Goal: Task Accomplishment & Management: Manage account settings

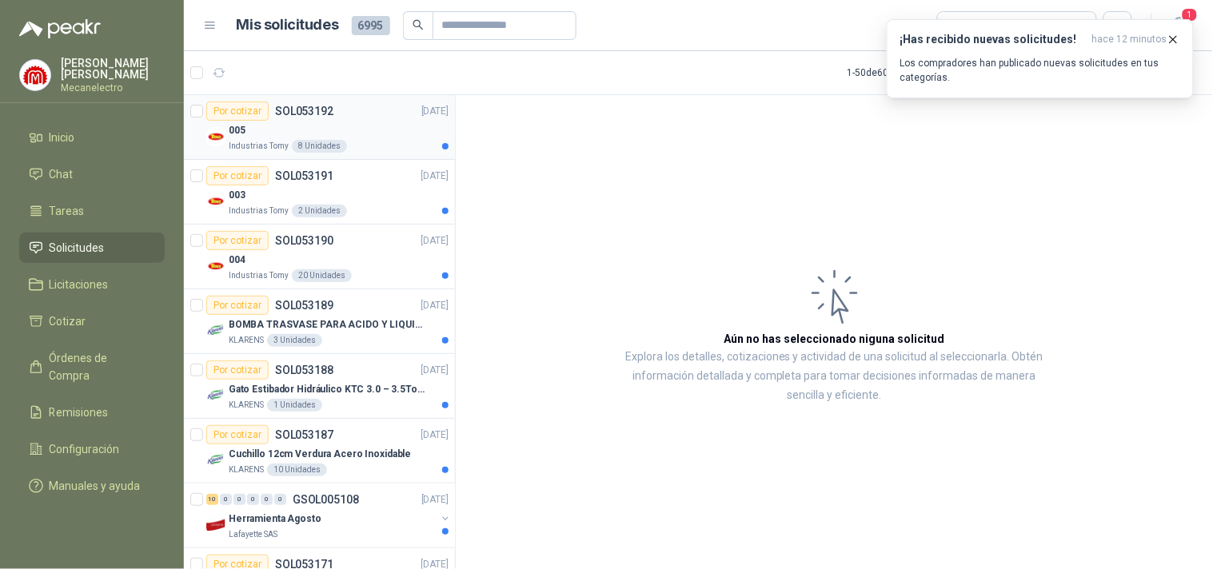
click at [253, 137] on div "005" at bounding box center [339, 130] width 220 height 19
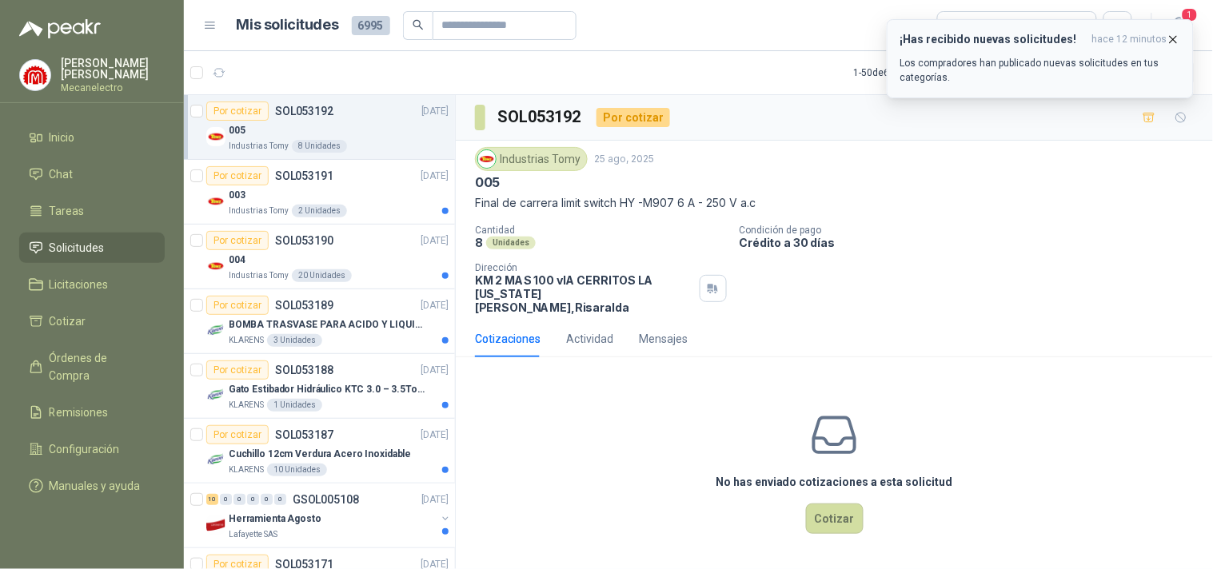
click at [1176, 35] on icon "button" at bounding box center [1173, 40] width 14 height 14
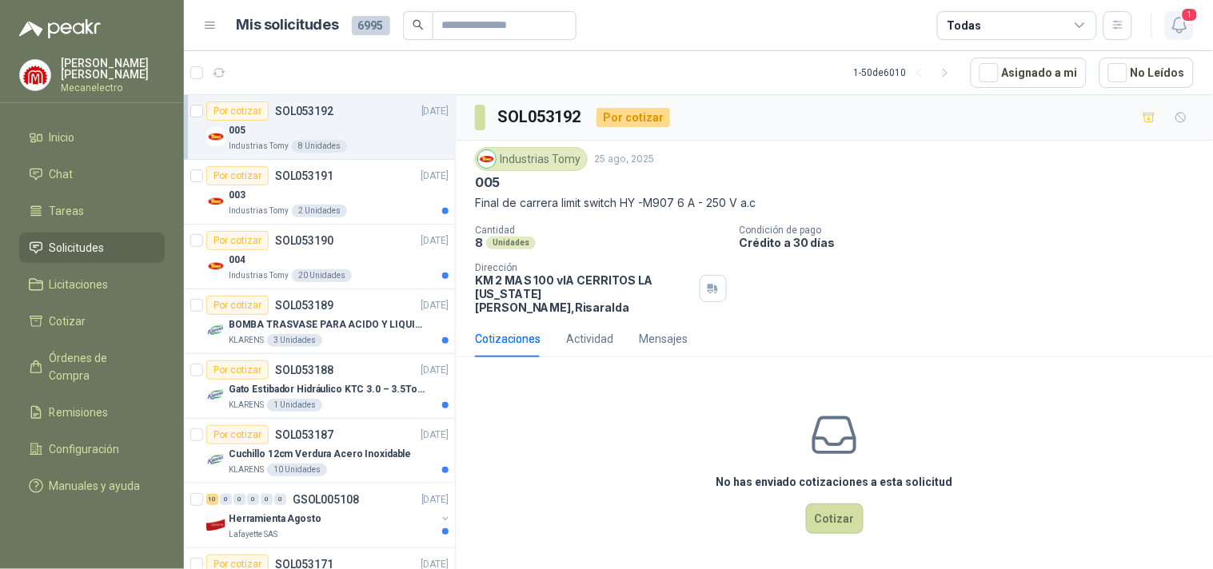
click at [1173, 28] on icon "button" at bounding box center [1179, 25] width 14 height 15
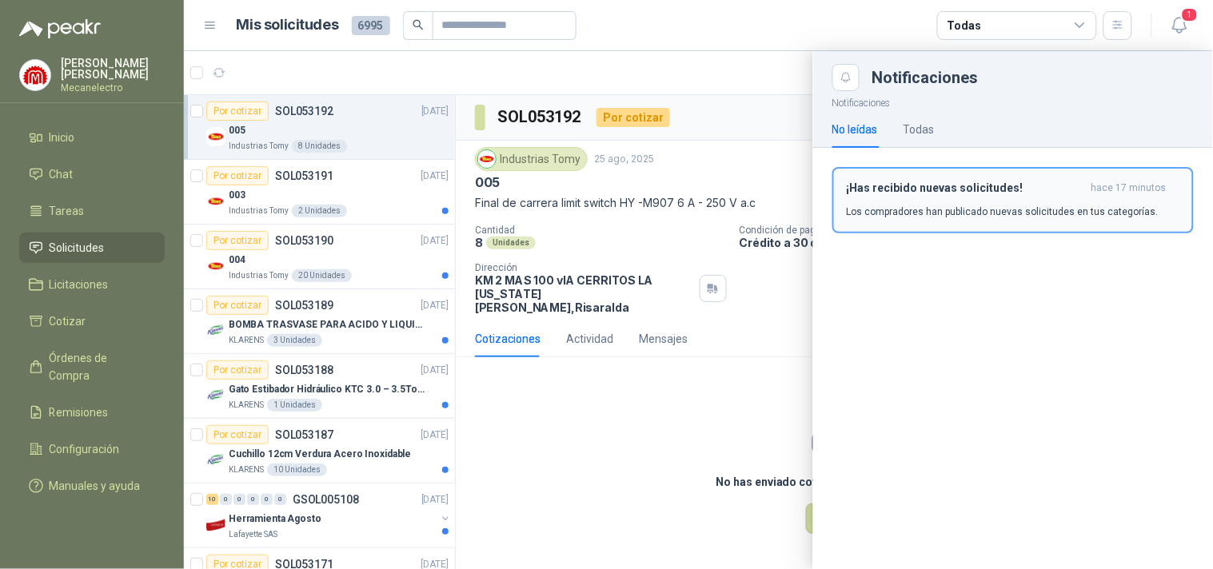
click at [987, 185] on h3 "¡Has recibido nuevas solicitudes!" at bounding box center [965, 188] width 238 height 14
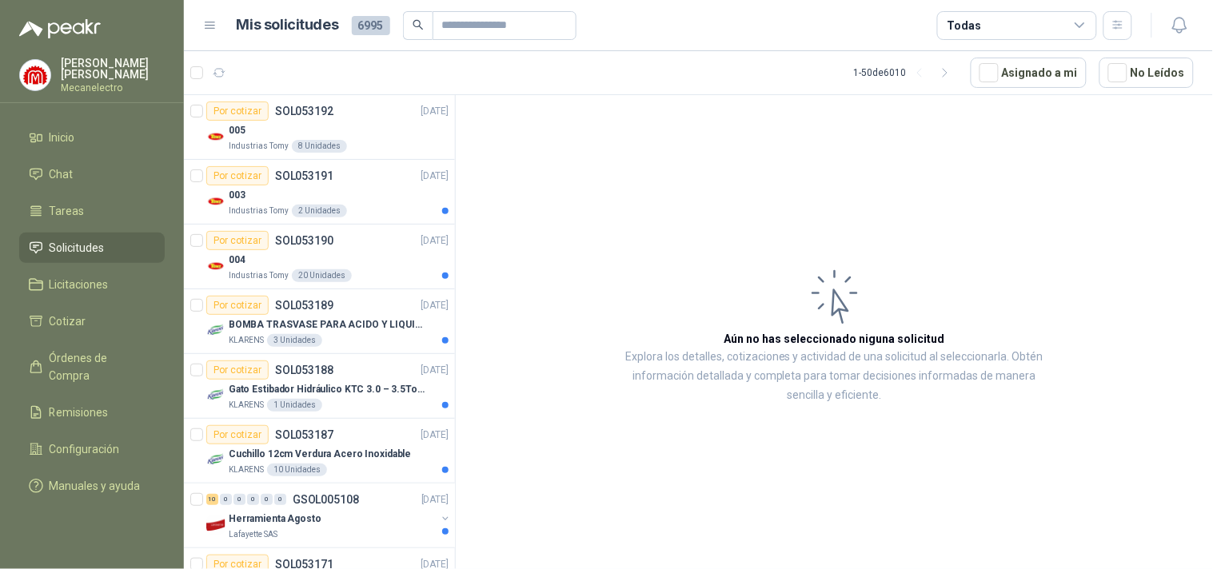
click at [1056, 27] on div "Todas" at bounding box center [1017, 25] width 160 height 29
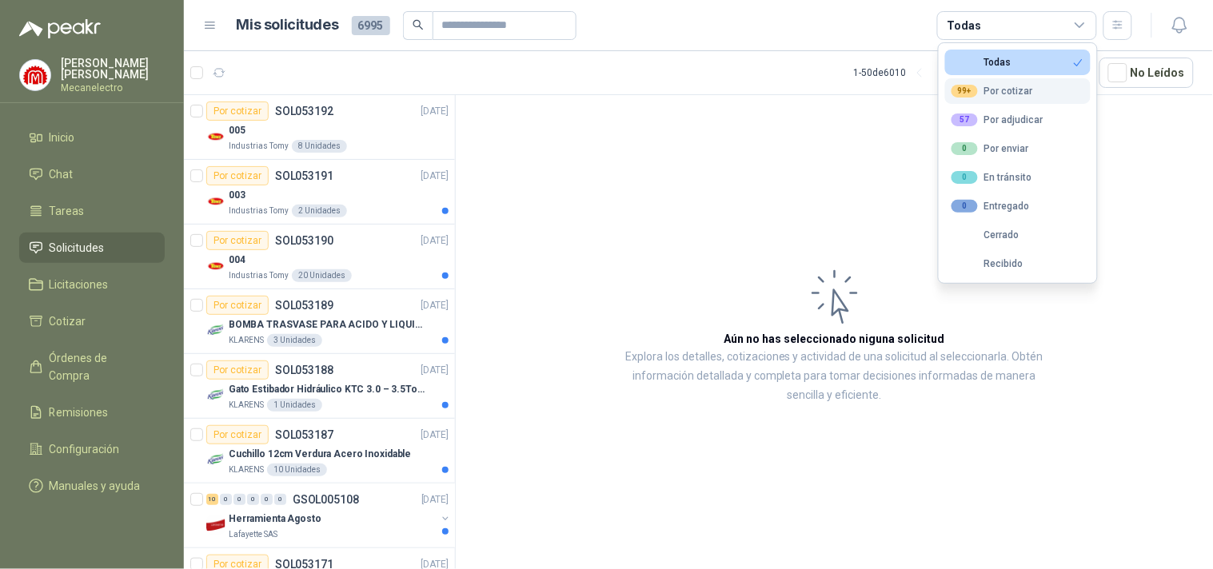
click at [990, 86] on div "99+ Por cotizar" at bounding box center [992, 91] width 82 height 13
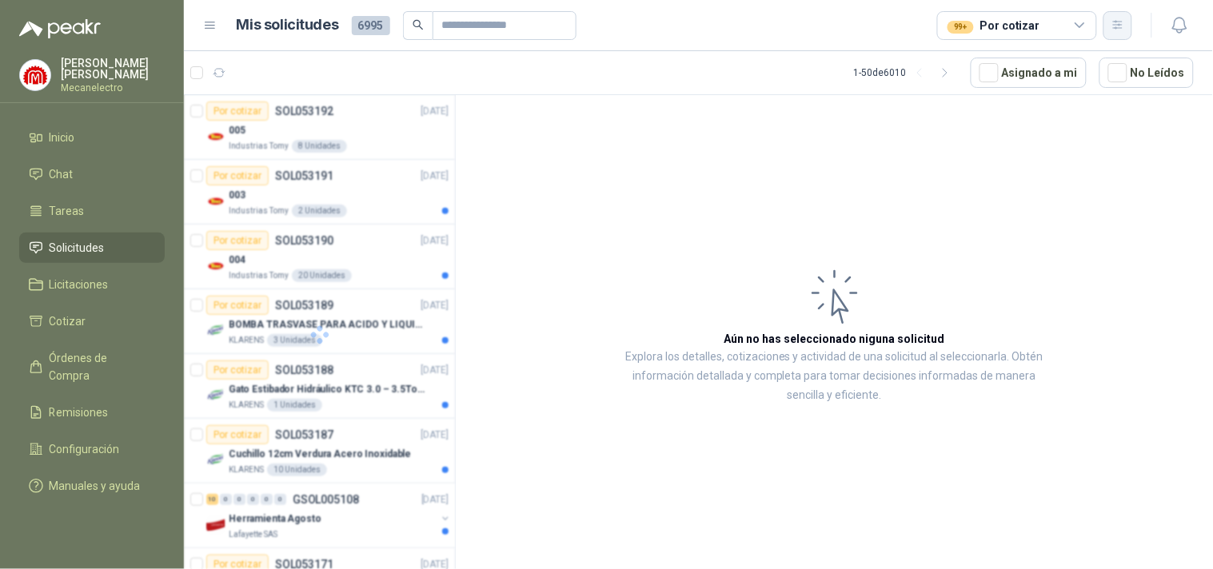
click at [1115, 22] on icon "button" at bounding box center [1118, 25] width 14 height 14
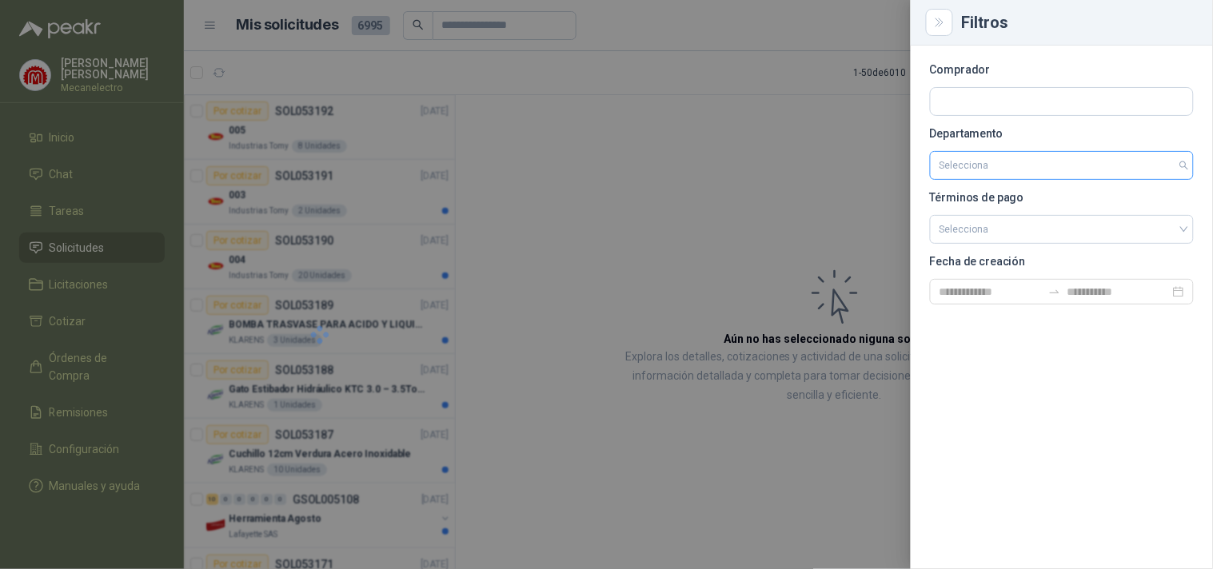
click at [1040, 164] on input "search" at bounding box center [1061, 165] width 245 height 27
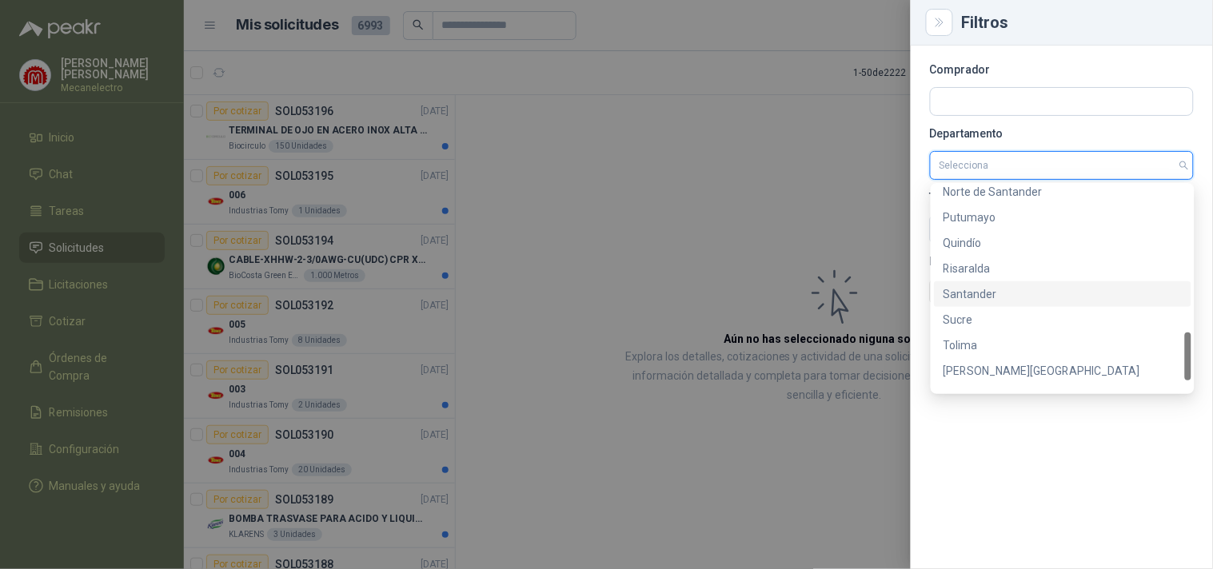
scroll to position [665, 0]
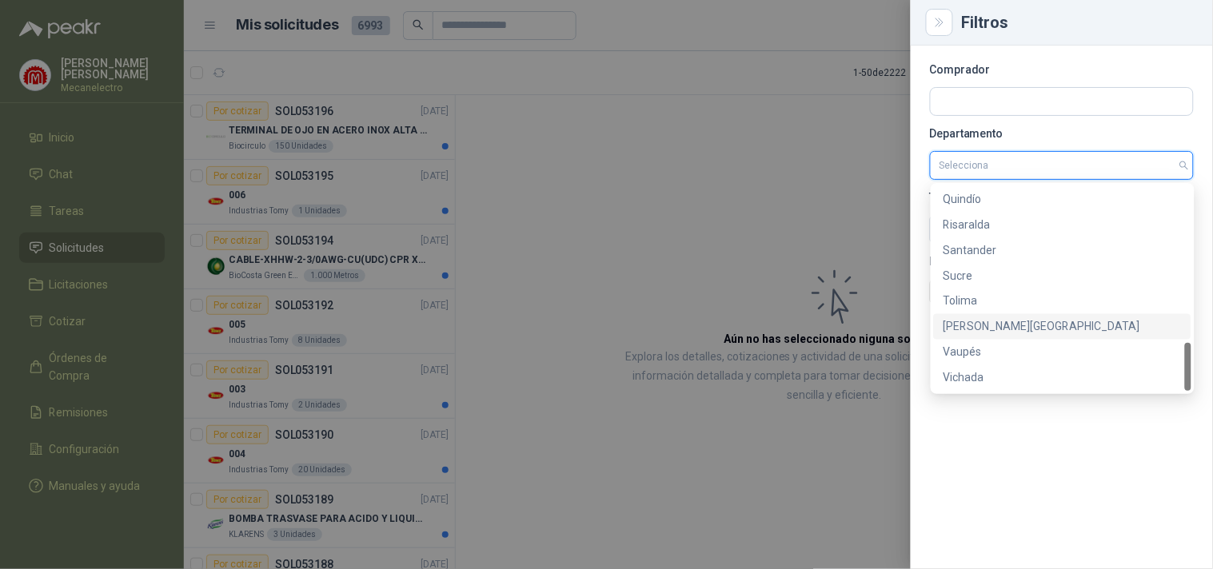
click at [1014, 321] on div "[PERSON_NAME][GEOGRAPHIC_DATA]" at bounding box center [1062, 327] width 238 height 18
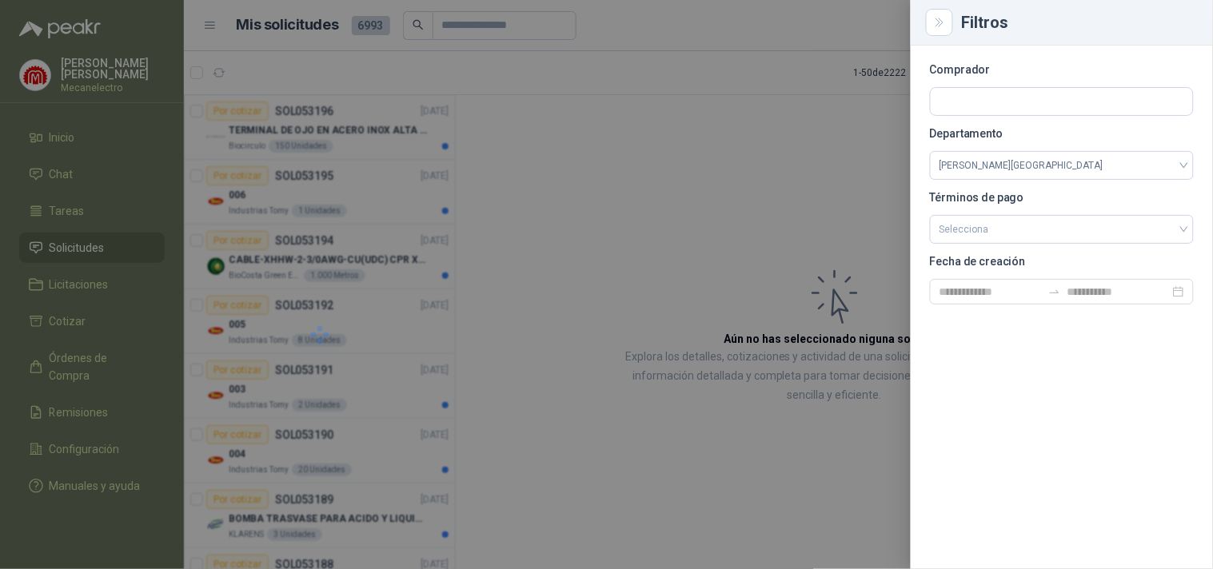
click at [534, 259] on div at bounding box center [606, 284] width 1213 height 569
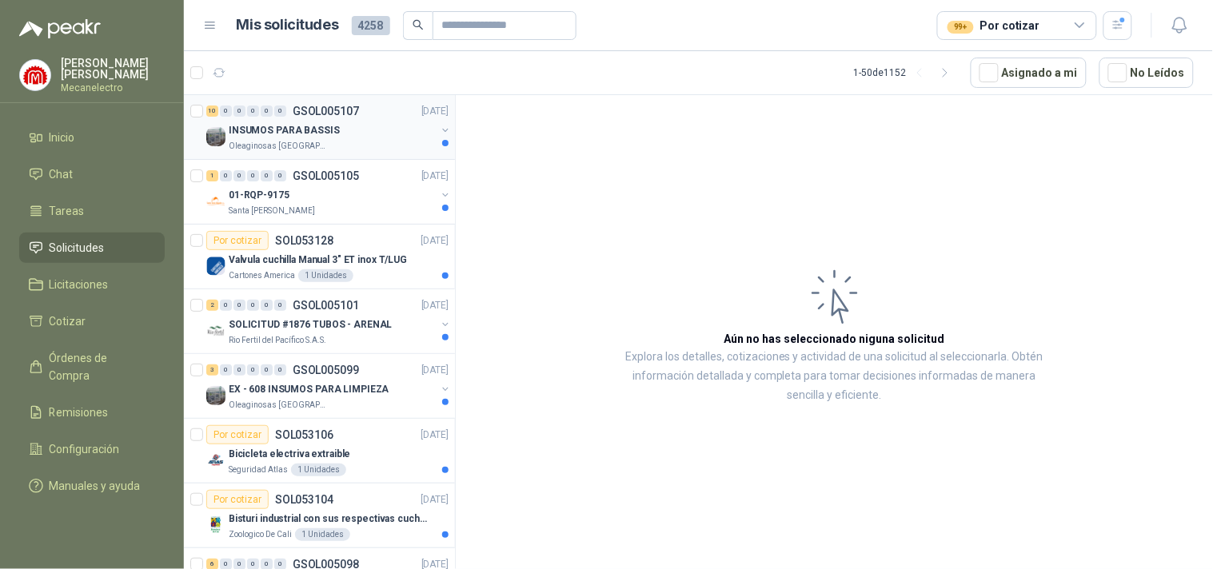
click at [366, 128] on div "INSUMOS PARA BASSIS" at bounding box center [332, 130] width 207 height 19
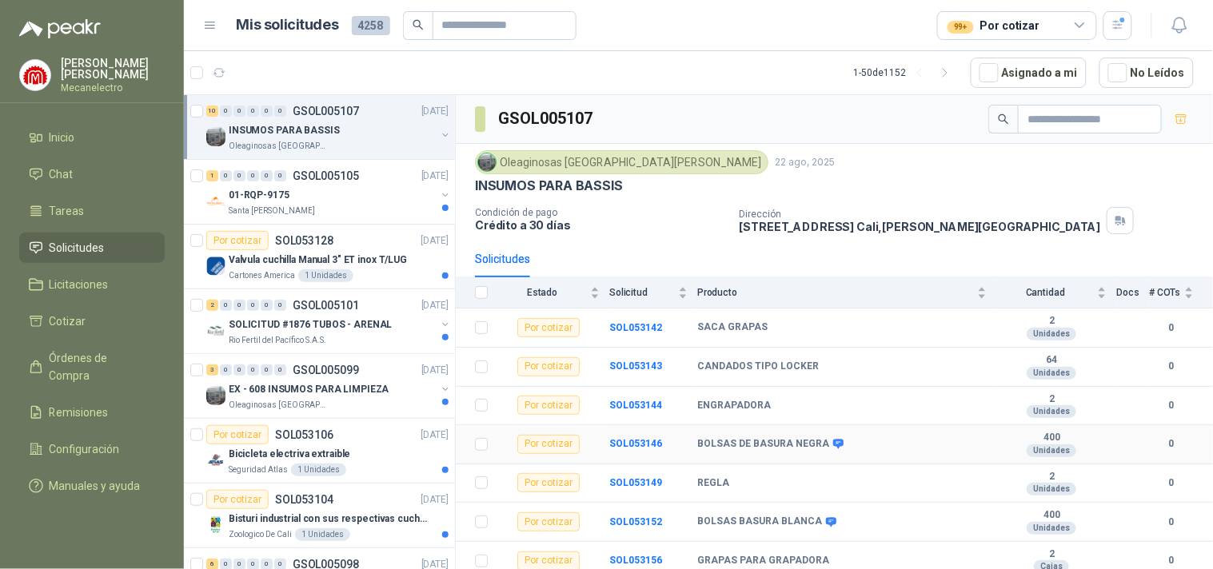
scroll to position [125, 0]
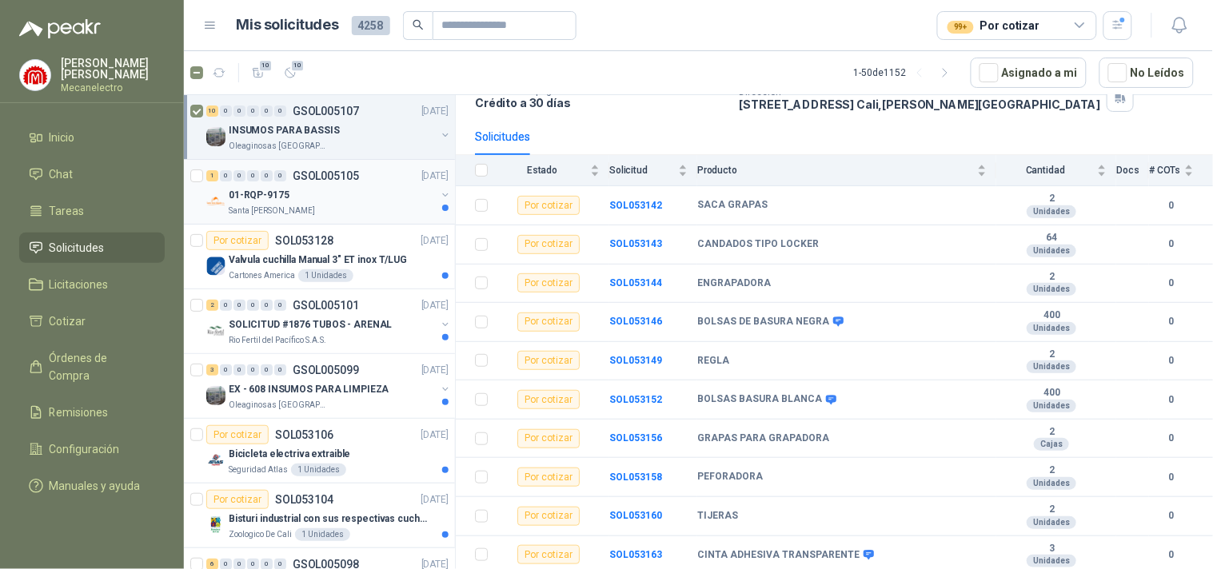
click at [346, 211] on div "Santa [PERSON_NAME]" at bounding box center [332, 211] width 207 height 13
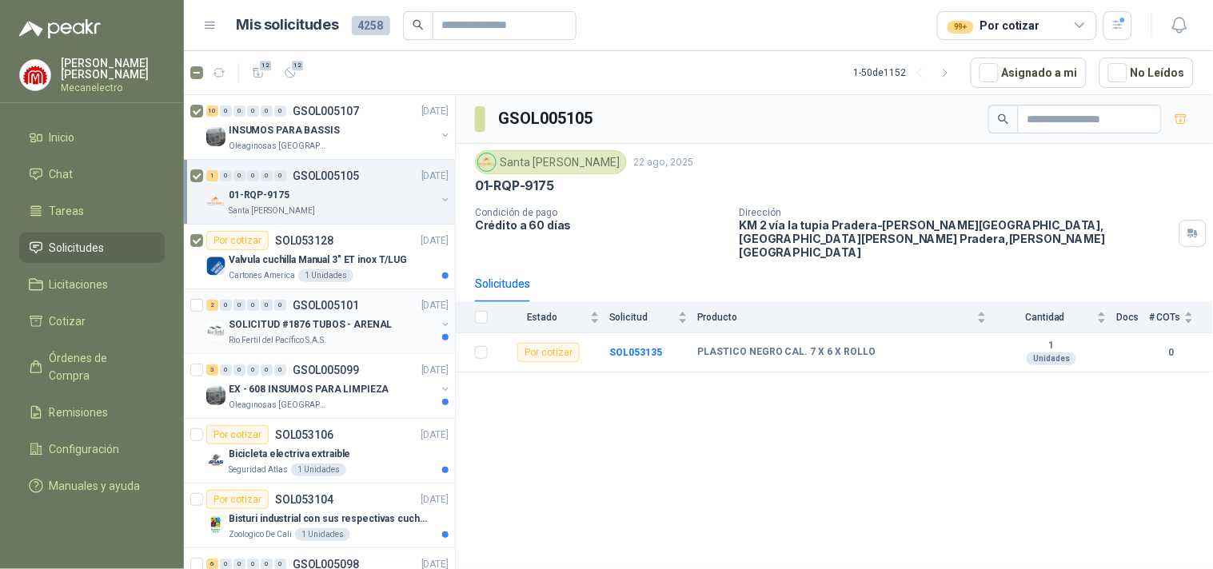
click at [337, 326] on p "SOLICITUD #1876 TUBOS - ARENAL" at bounding box center [310, 324] width 163 height 15
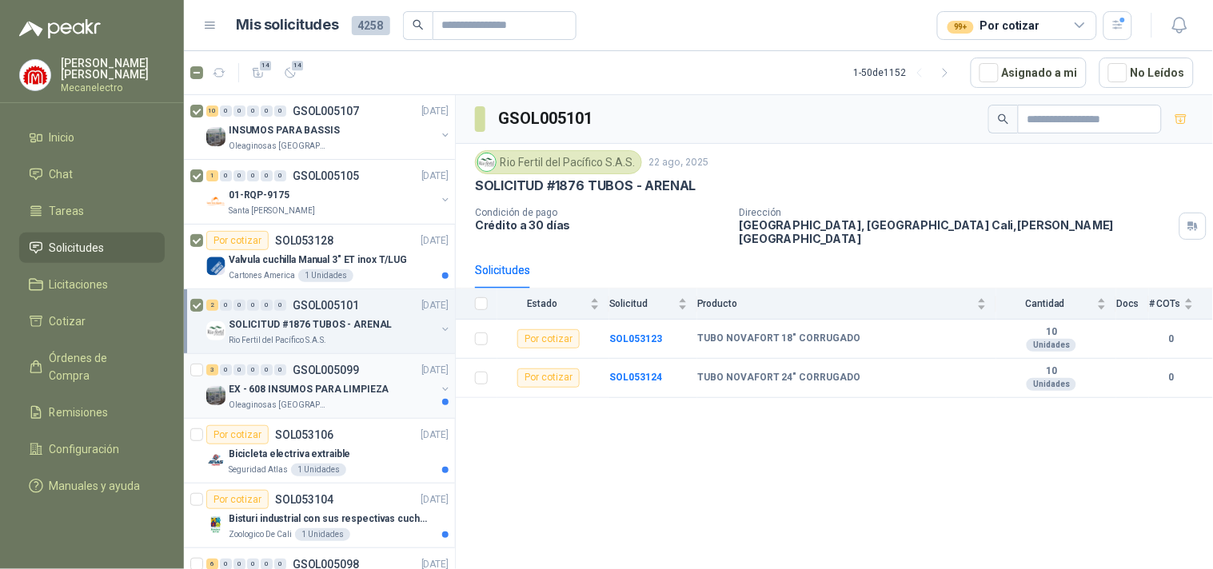
click at [338, 385] on p "EX - 608 INSUMOS PARA LIMPIEZA" at bounding box center [309, 389] width 160 height 15
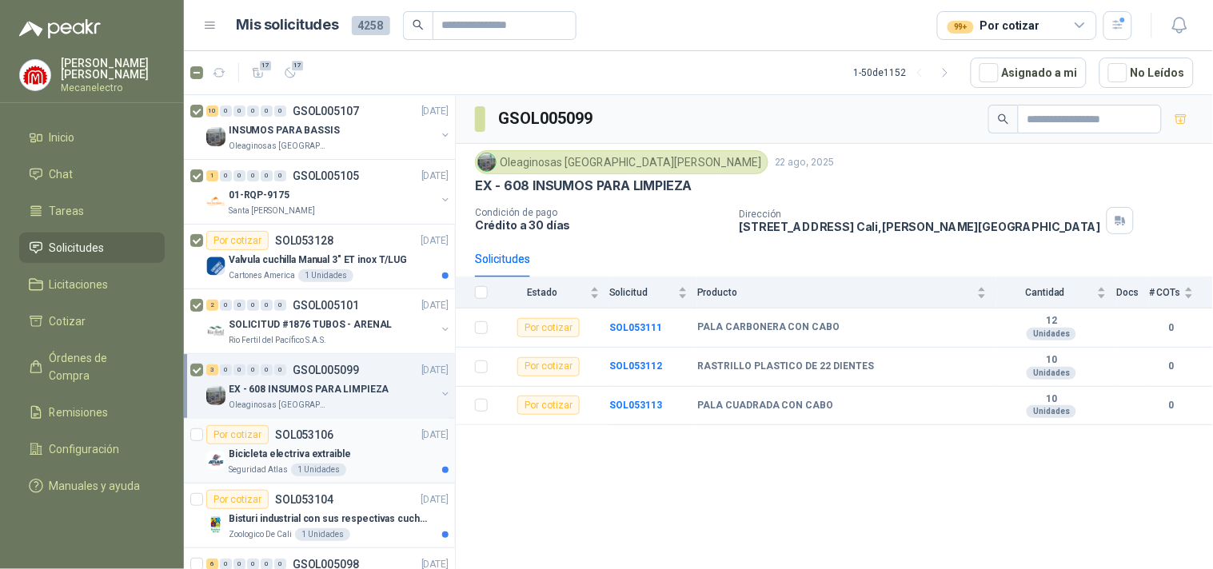
click at [322, 452] on p "Bicicleta electriva extraible" at bounding box center [290, 454] width 122 height 15
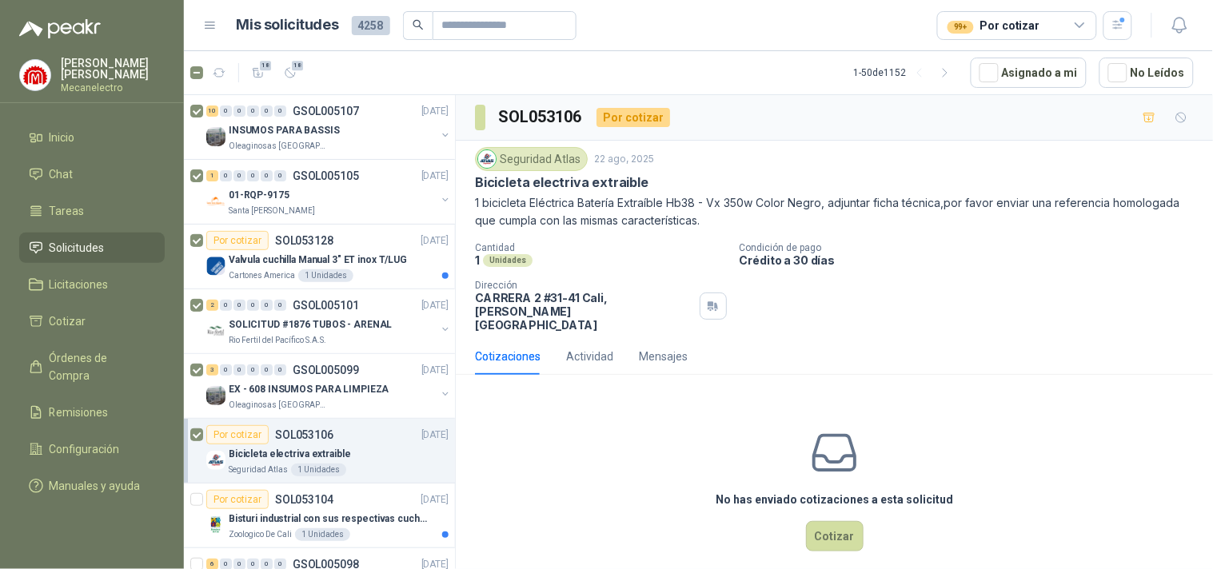
scroll to position [177, 0]
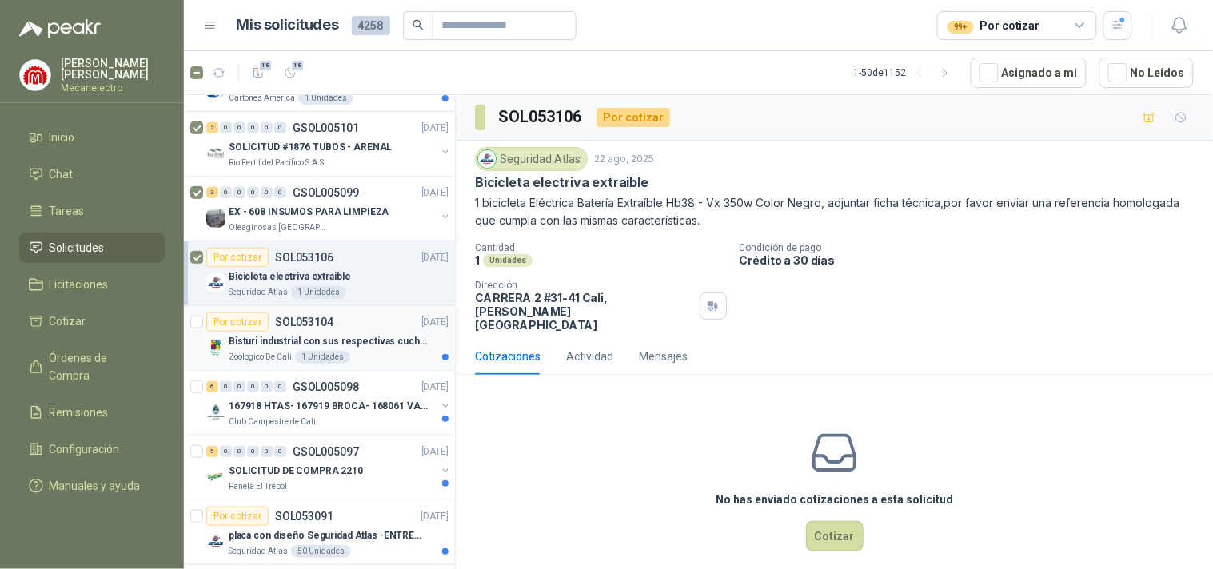
click at [284, 341] on p "Bisturi industrial con sus respectivas cuchillas segun muestra" at bounding box center [328, 341] width 199 height 15
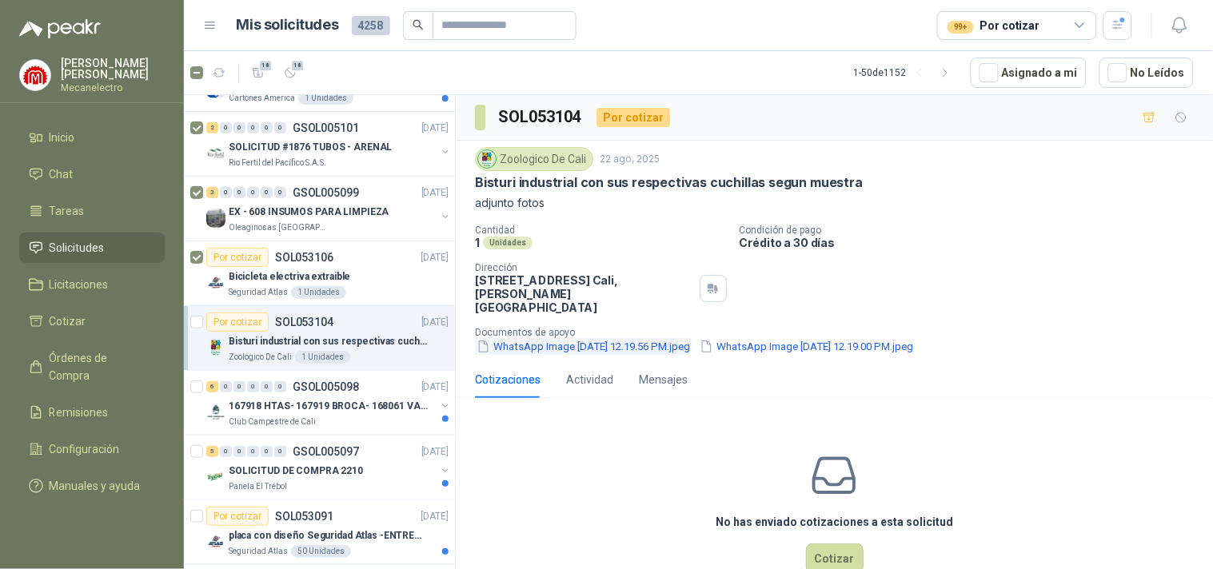
click at [619, 340] on button "WhatsApp Image [DATE] 12.19.56 PM.jpeg" at bounding box center [583, 346] width 217 height 17
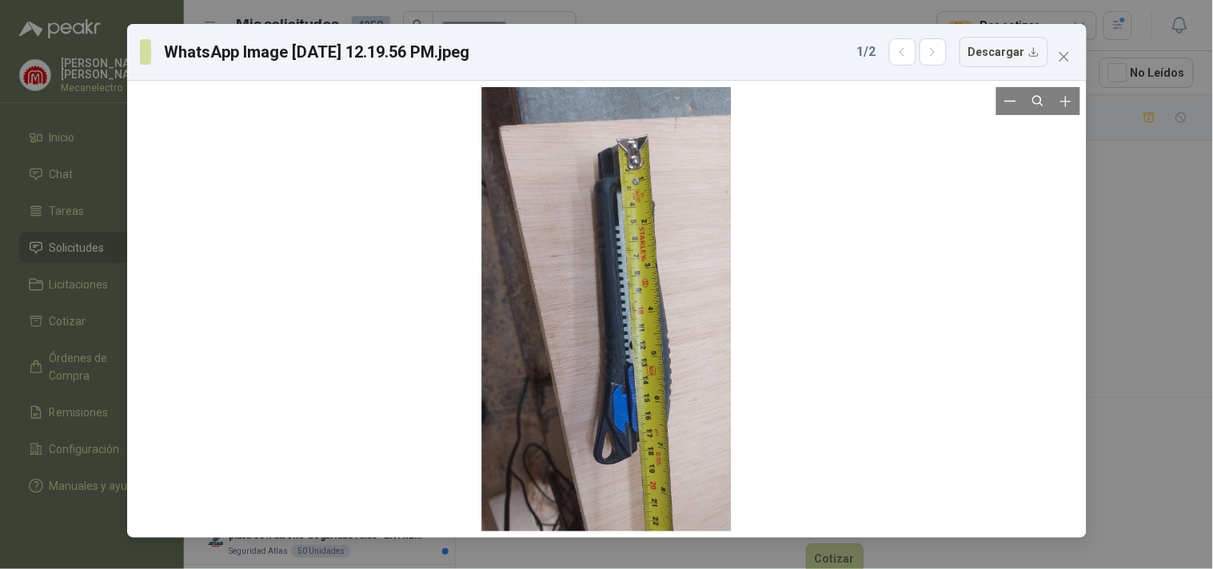
click at [1059, 428] on div at bounding box center [606, 309] width 946 height 444
click at [1153, 396] on div "WhatsApp Image [DATE] 12.19.56 PM.jpeg 1 / 2 Descargar" at bounding box center [606, 284] width 1213 height 569
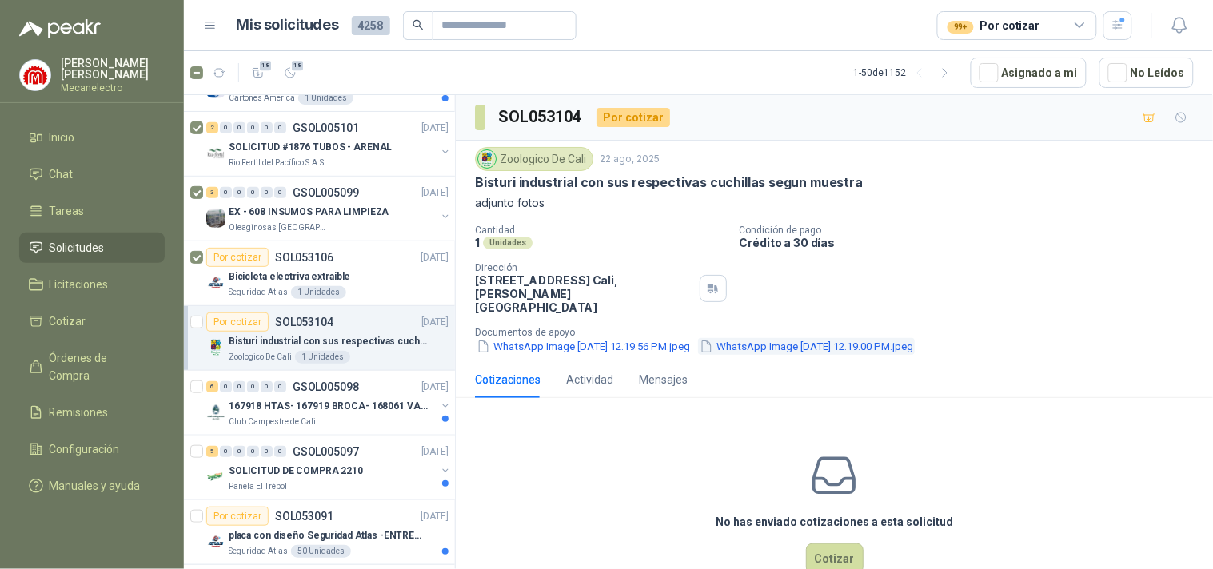
click at [797, 338] on button "WhatsApp Image [DATE] 12.19.00 PM.jpeg" at bounding box center [806, 346] width 217 height 17
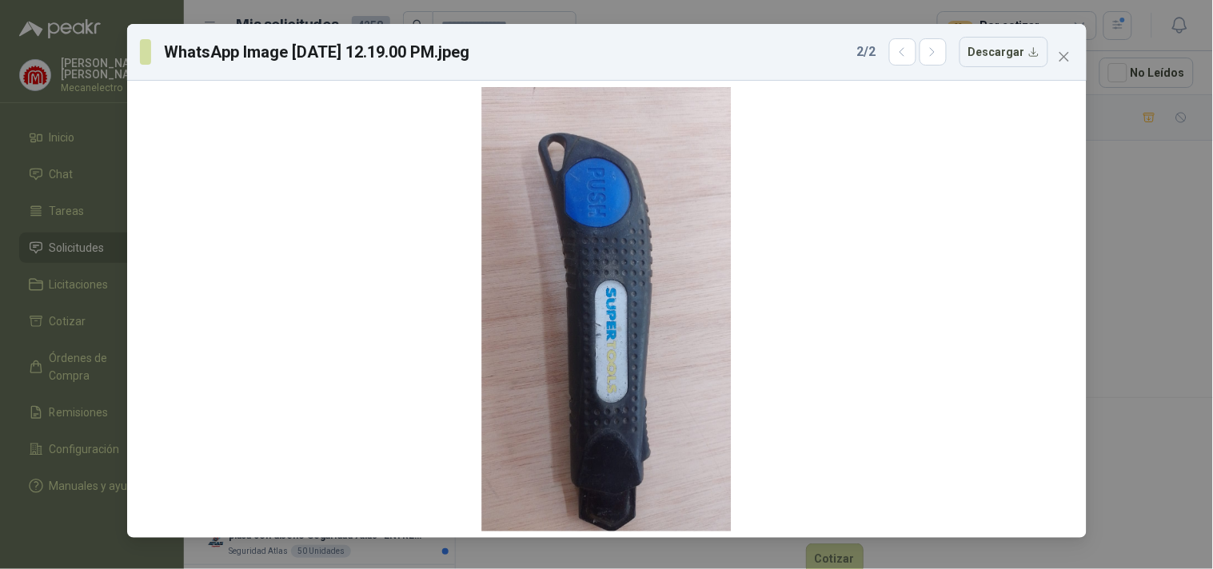
click at [1097, 380] on div "WhatsApp Image [DATE] 12.19.00 PM.jpeg 2 / 2 Descargar" at bounding box center [606, 284] width 1213 height 569
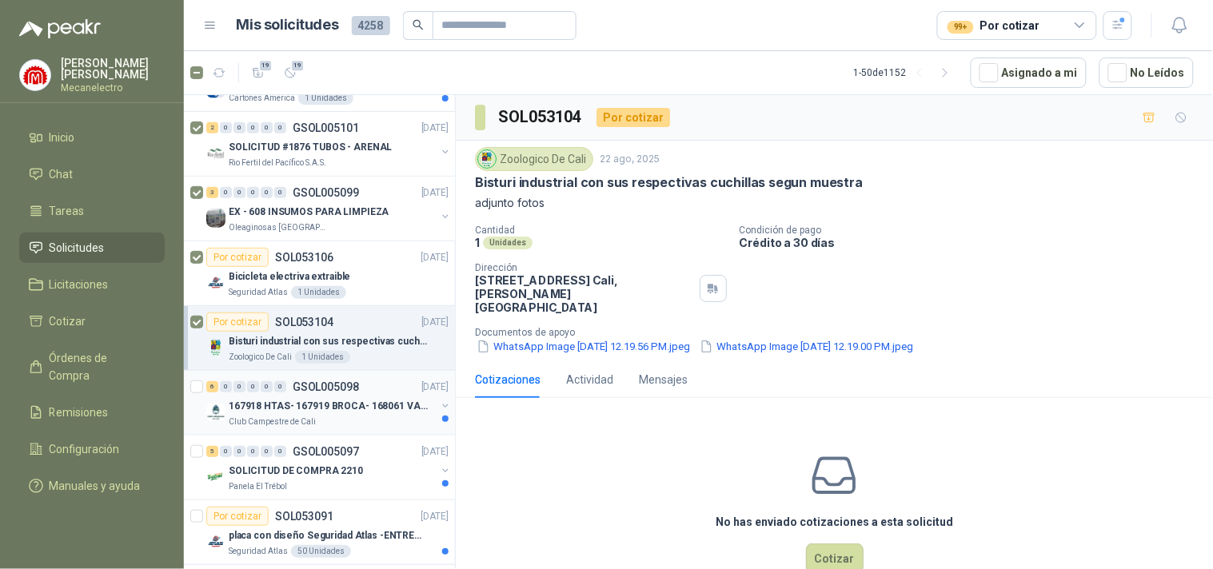
click at [286, 404] on p "167918 HTAS- 167919 BROCA- 168061 VALVULA" at bounding box center [328, 406] width 199 height 15
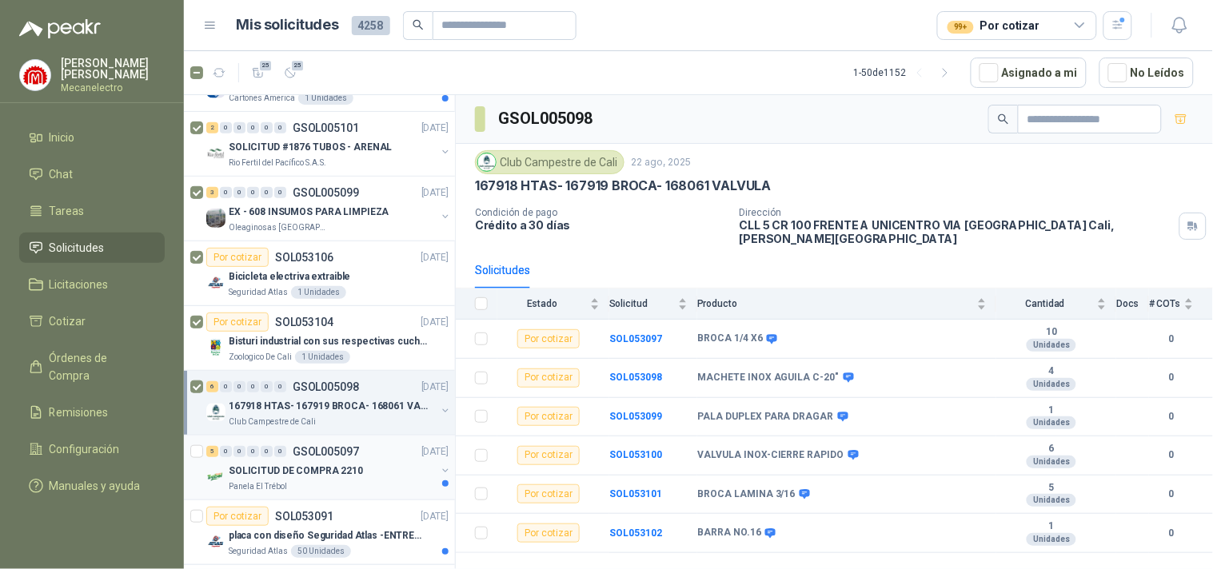
click at [307, 467] on p "SOLICITUD DE COMPRA 2210" at bounding box center [296, 471] width 134 height 15
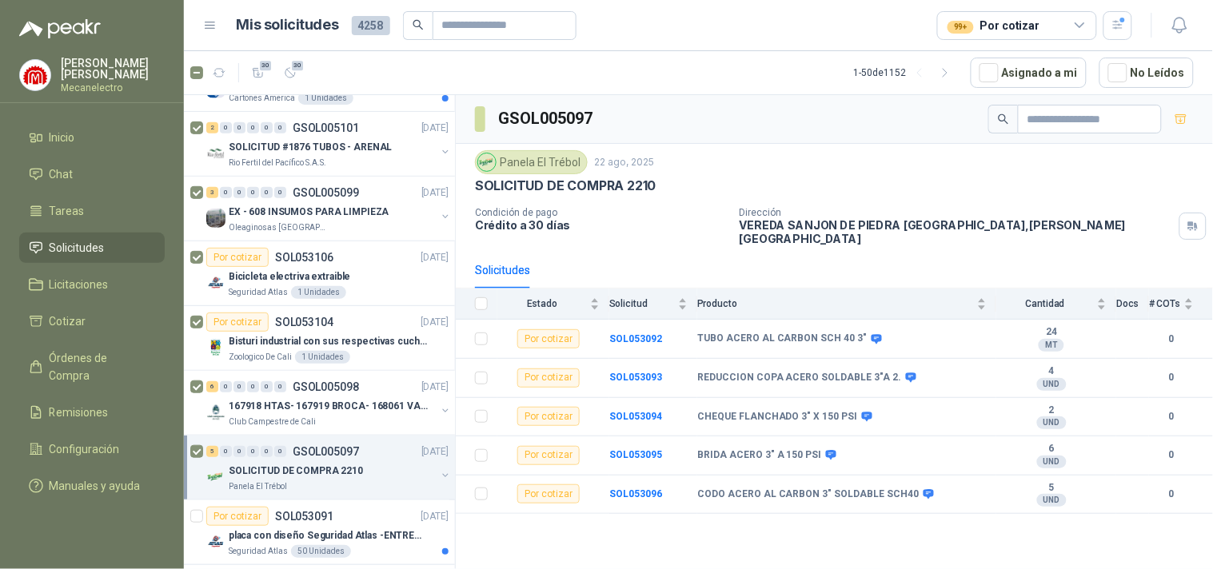
scroll to position [355, 0]
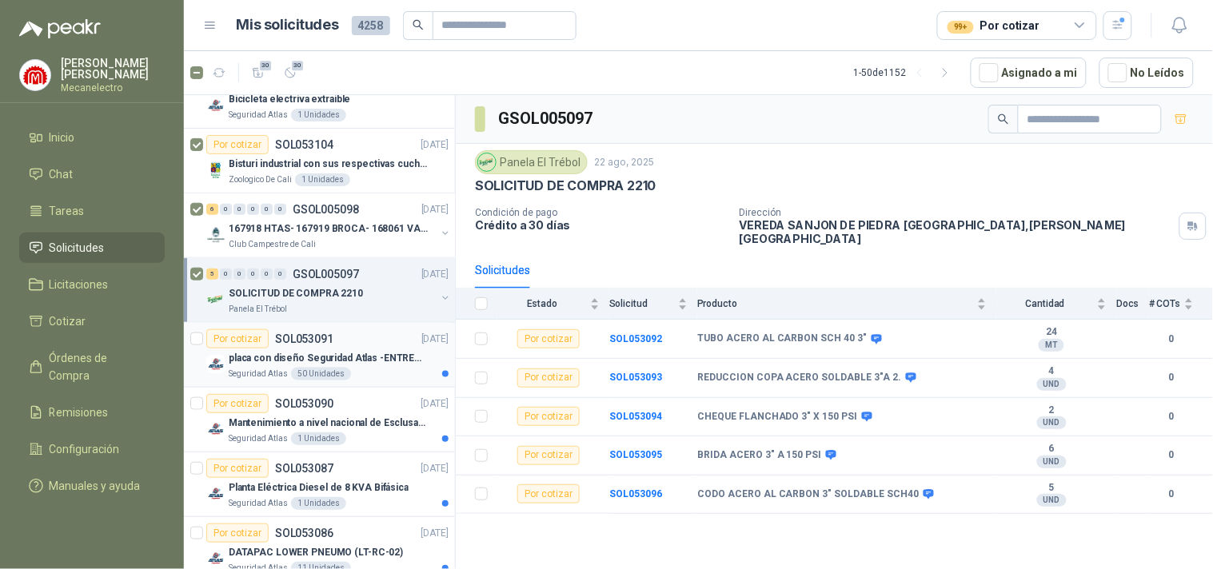
click at [341, 341] on div "Por cotizar SOL053091 [DATE]" at bounding box center [327, 338] width 242 height 19
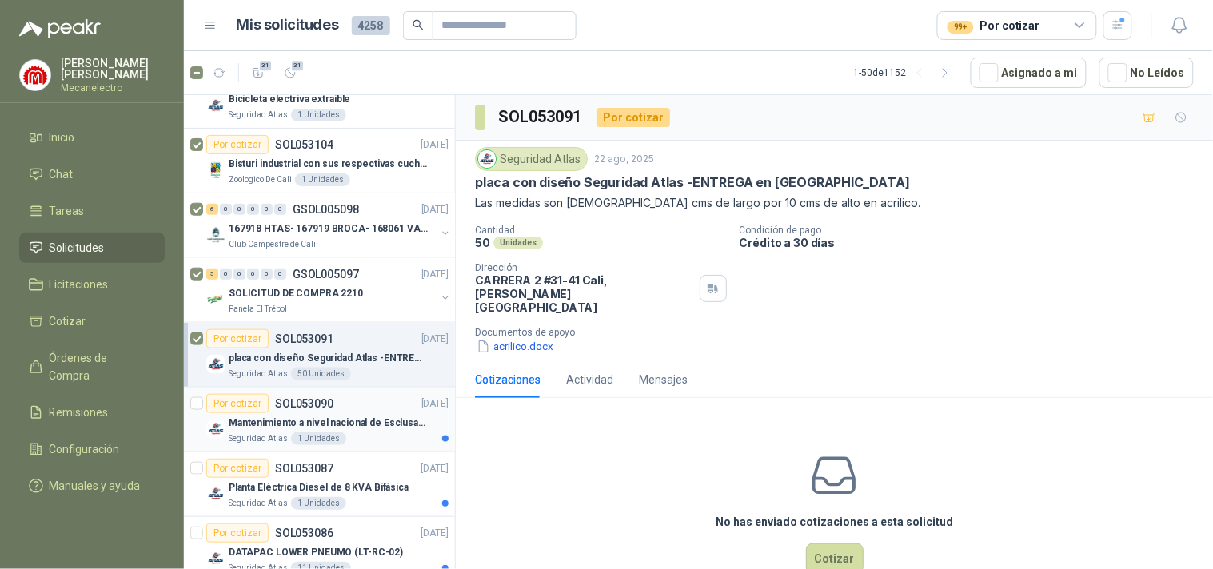
click at [384, 424] on p "Mantenimiento a nivel nacional de Esclusas de Seguridad" at bounding box center [328, 423] width 199 height 15
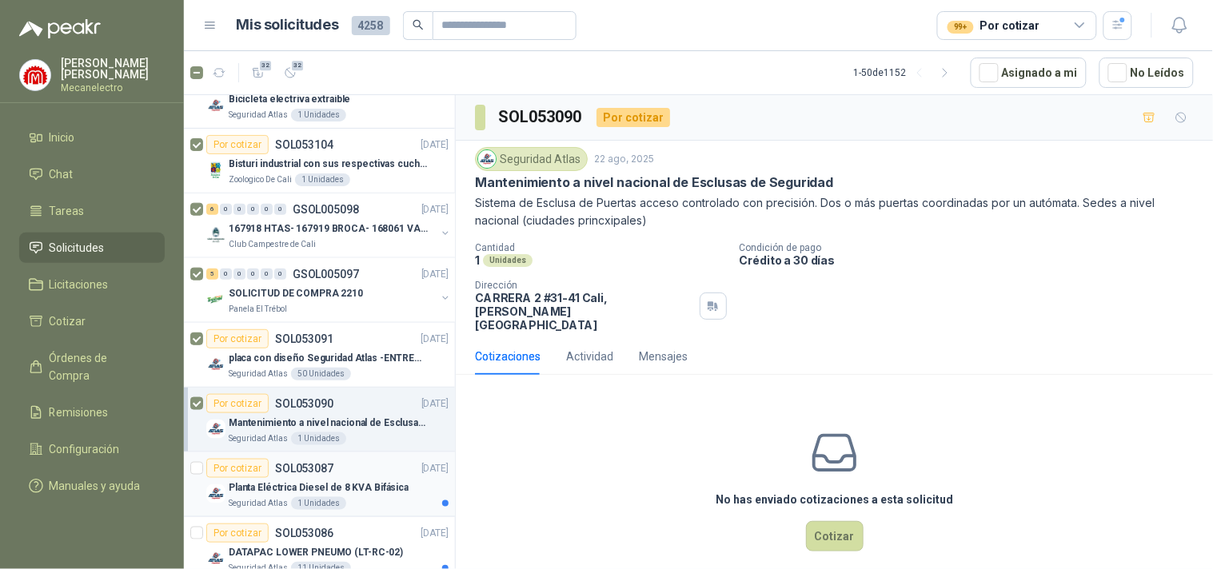
click at [395, 492] on p "Planta Eléctrica Diesel de 8 KVA Bifásica" at bounding box center [319, 487] width 180 height 15
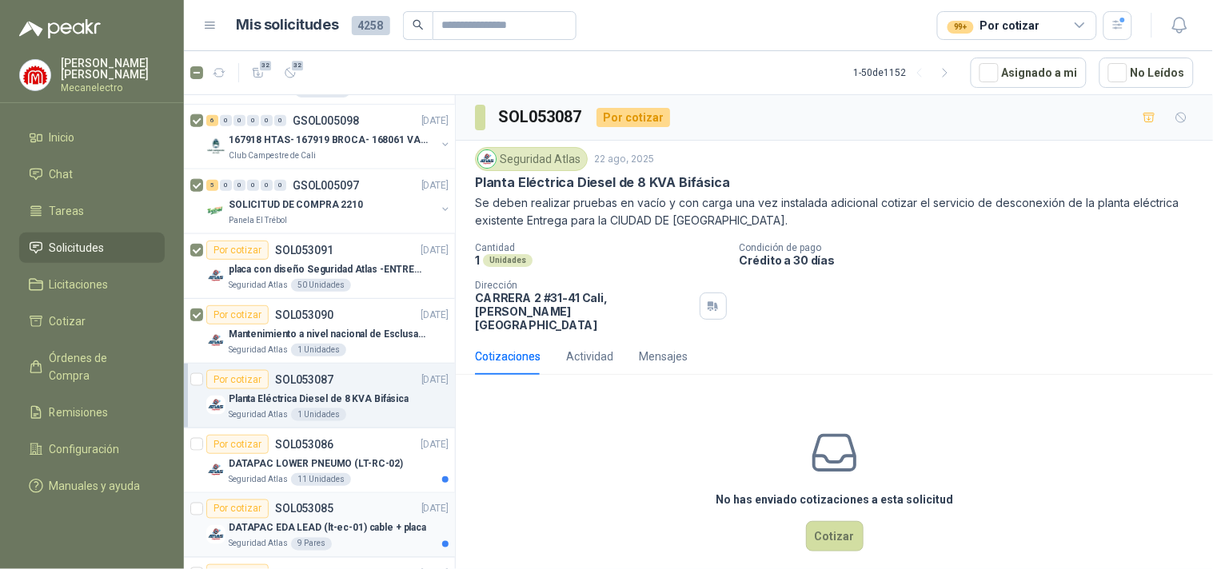
scroll to position [532, 0]
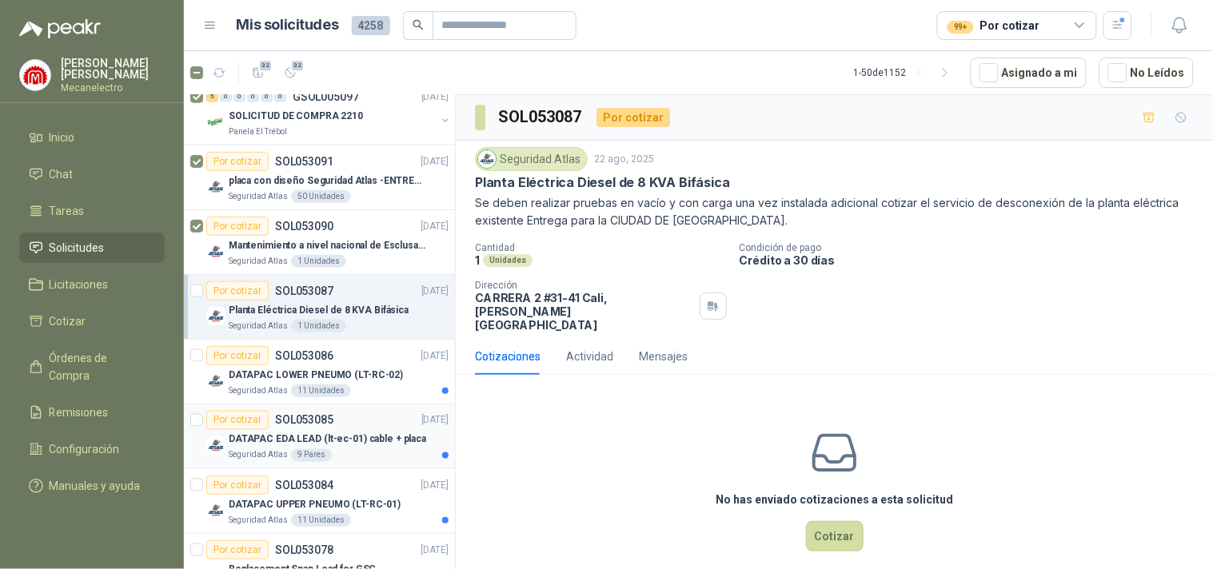
click at [302, 440] on p "DATAPAC EDA LEAD (lt-ec-01) cable + placa" at bounding box center [327, 439] width 197 height 15
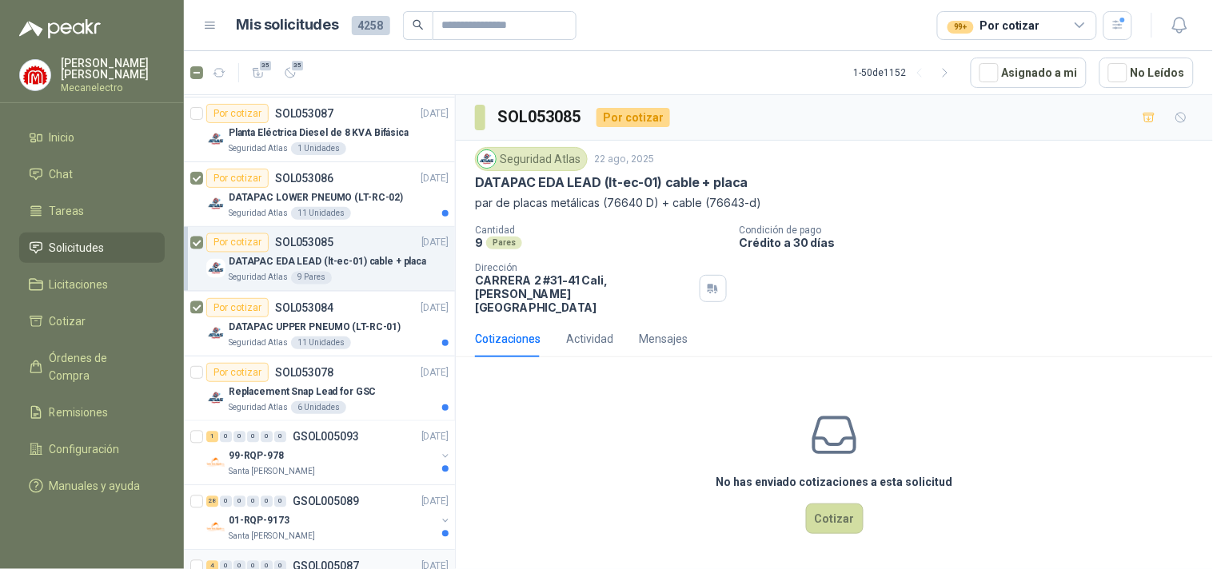
scroll to position [799, 0]
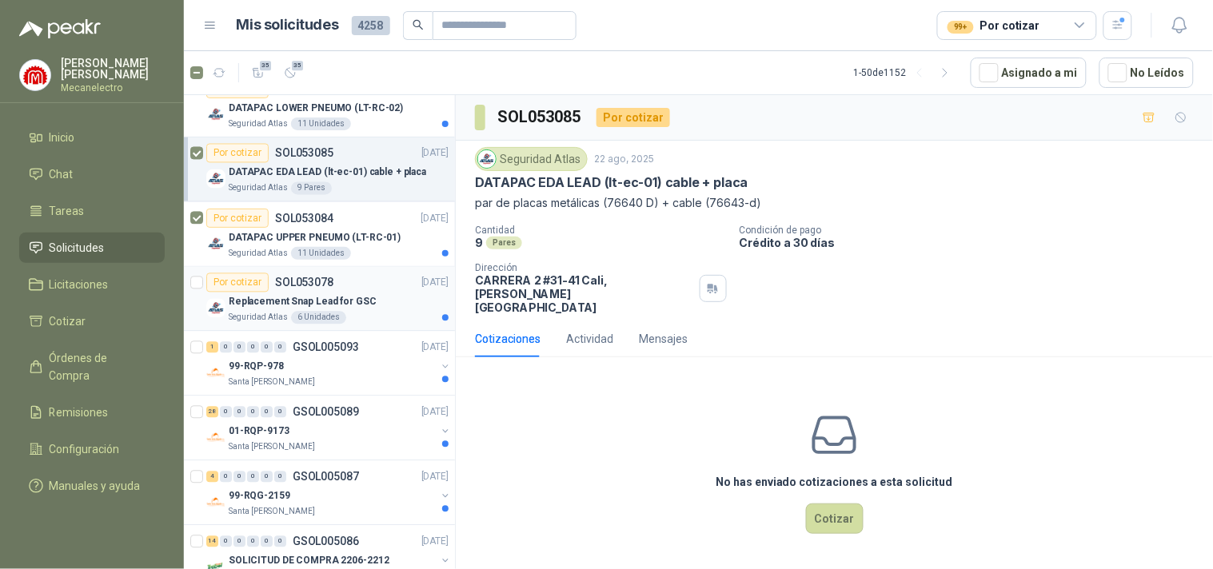
click at [273, 295] on p "Replacement Snap Lead for GSC" at bounding box center [303, 302] width 148 height 15
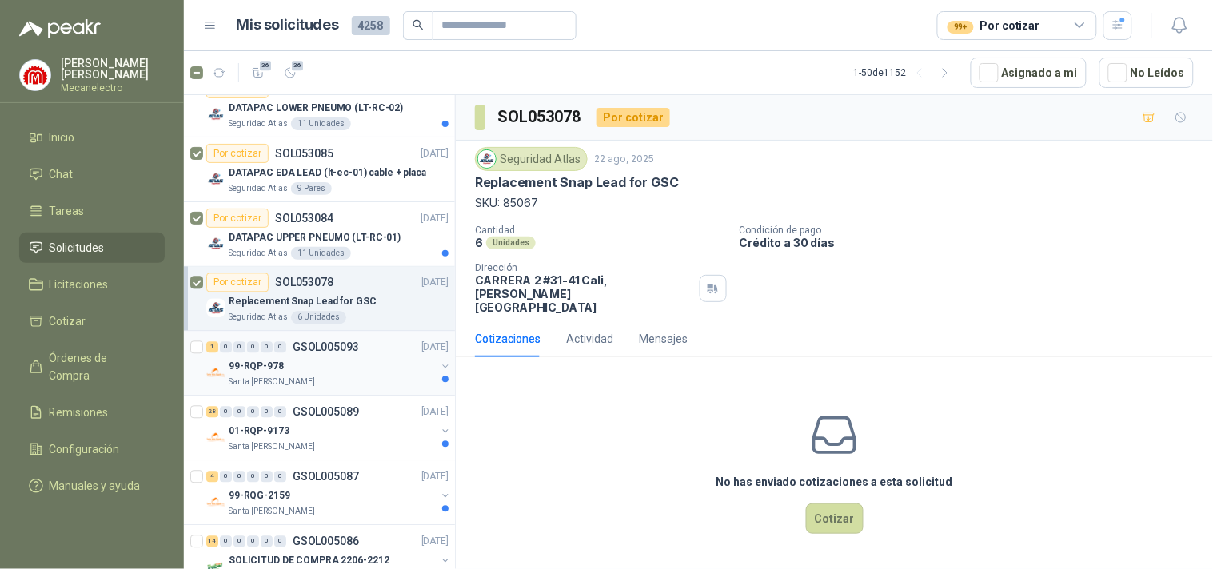
click at [297, 377] on p "Santa [PERSON_NAME]" at bounding box center [272, 382] width 86 height 13
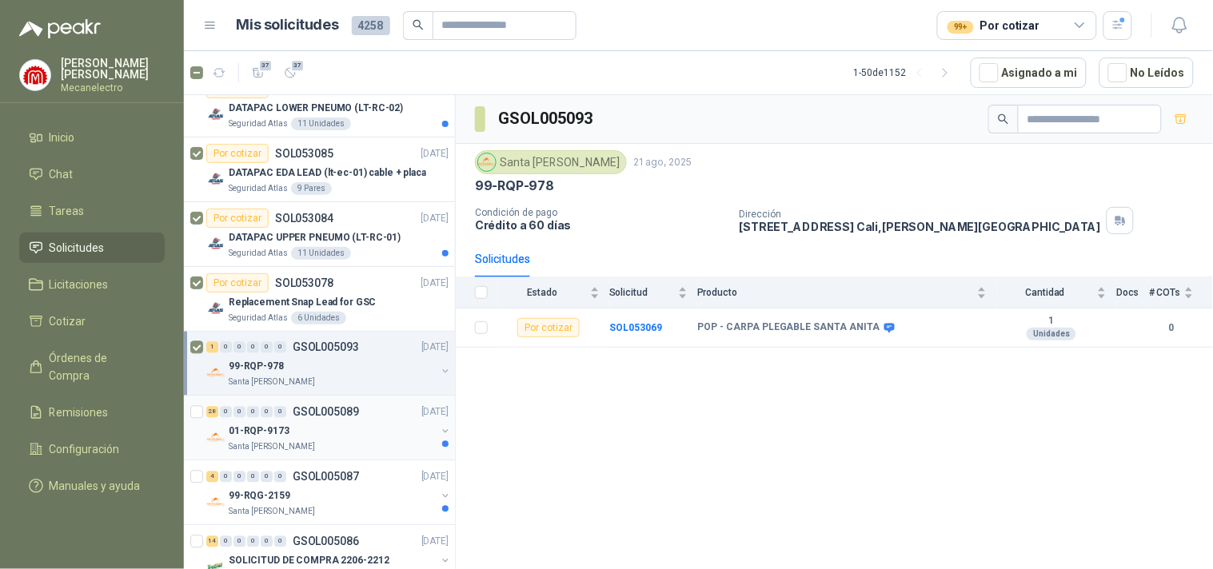
click at [257, 424] on p "01-RQP-9173" at bounding box center [259, 431] width 61 height 15
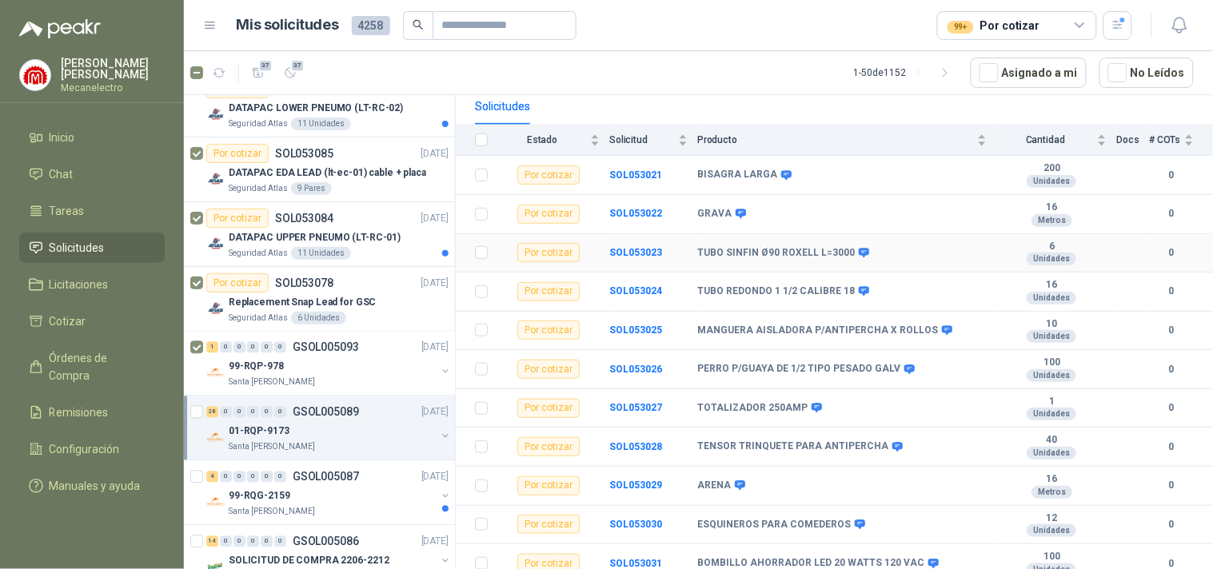
scroll to position [266, 0]
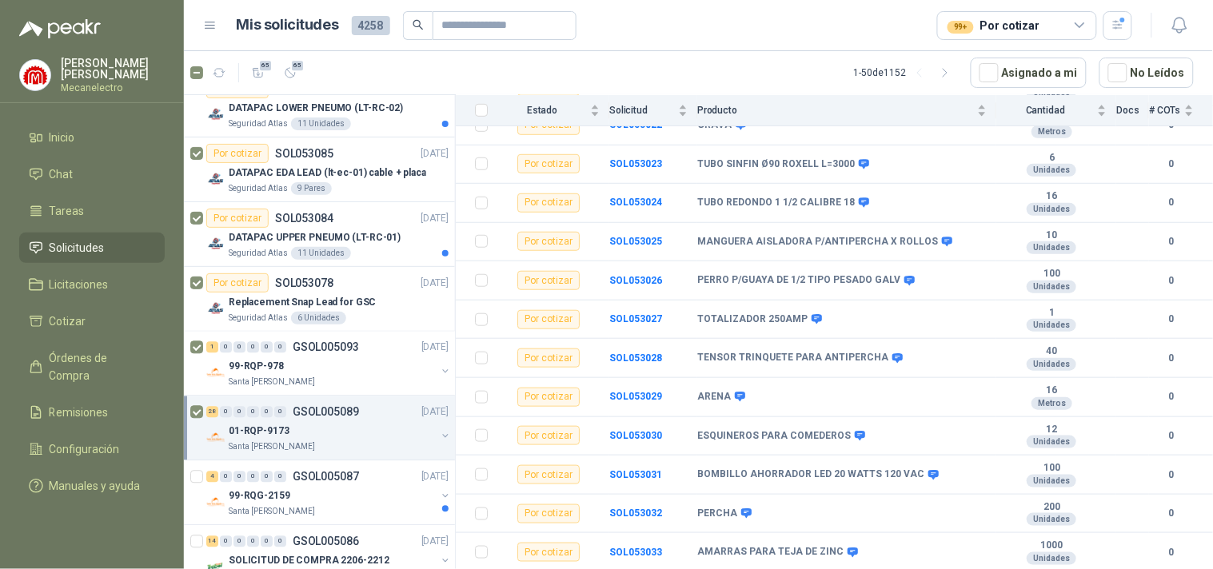
click at [288, 422] on div "01-RQP-9173" at bounding box center [332, 431] width 207 height 19
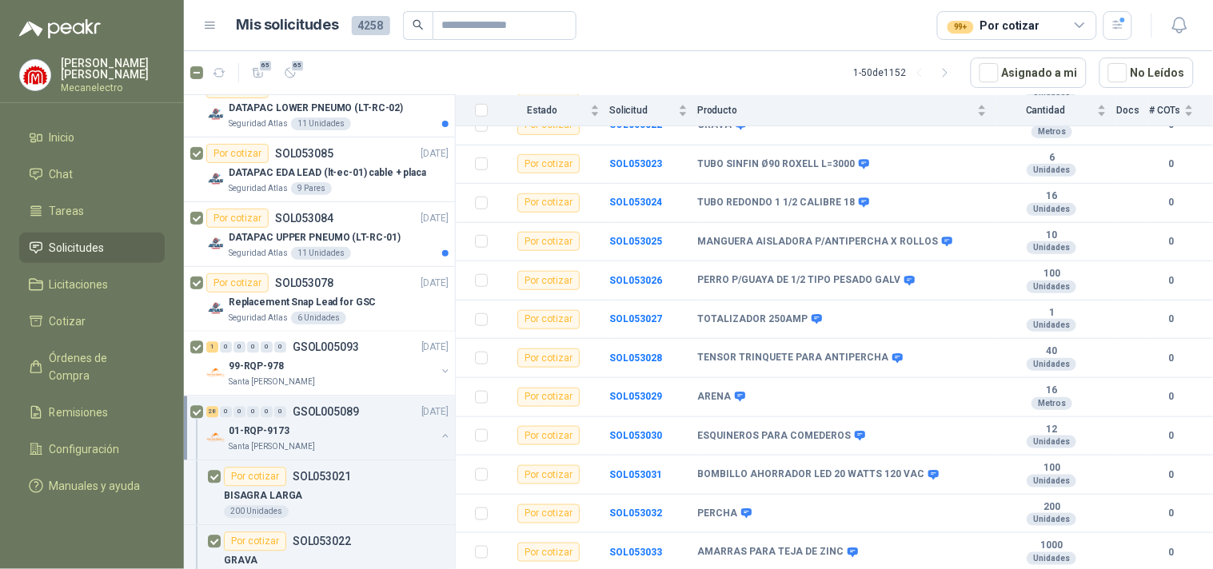
scroll to position [6, 0]
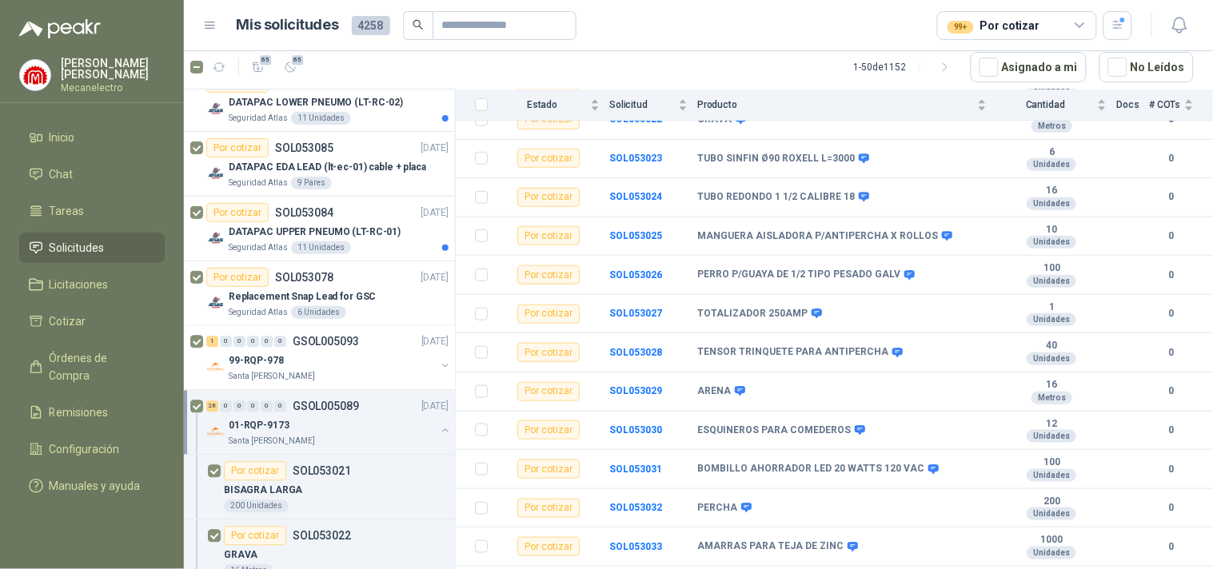
click at [288, 424] on div "01-RQP-9173" at bounding box center [332, 425] width 207 height 19
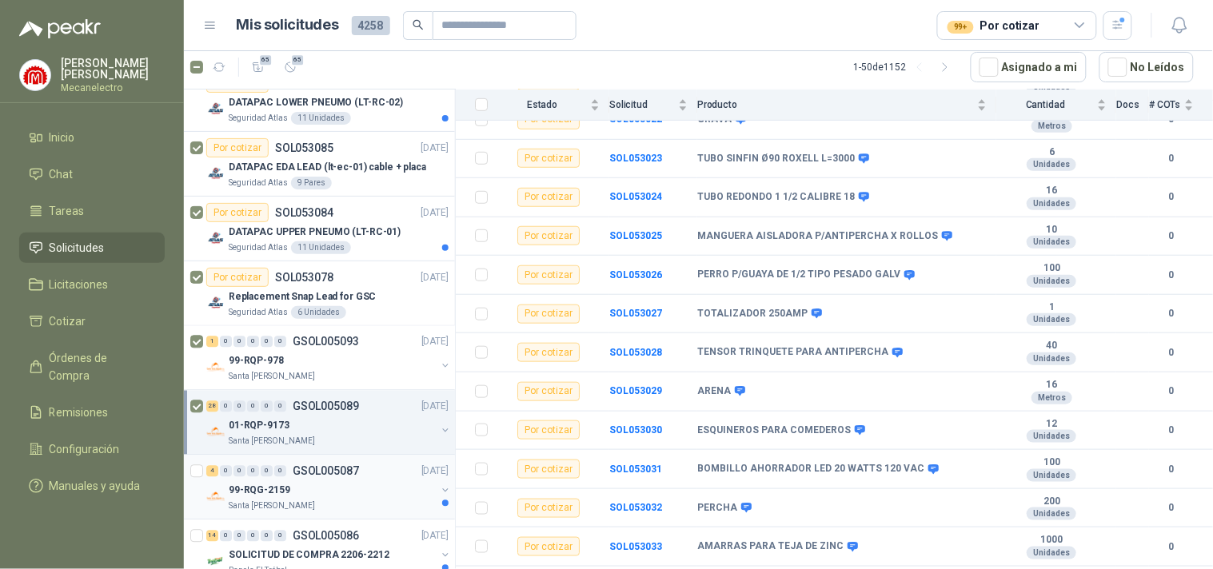
click at [313, 485] on div "99-RQG-2159" at bounding box center [332, 490] width 207 height 19
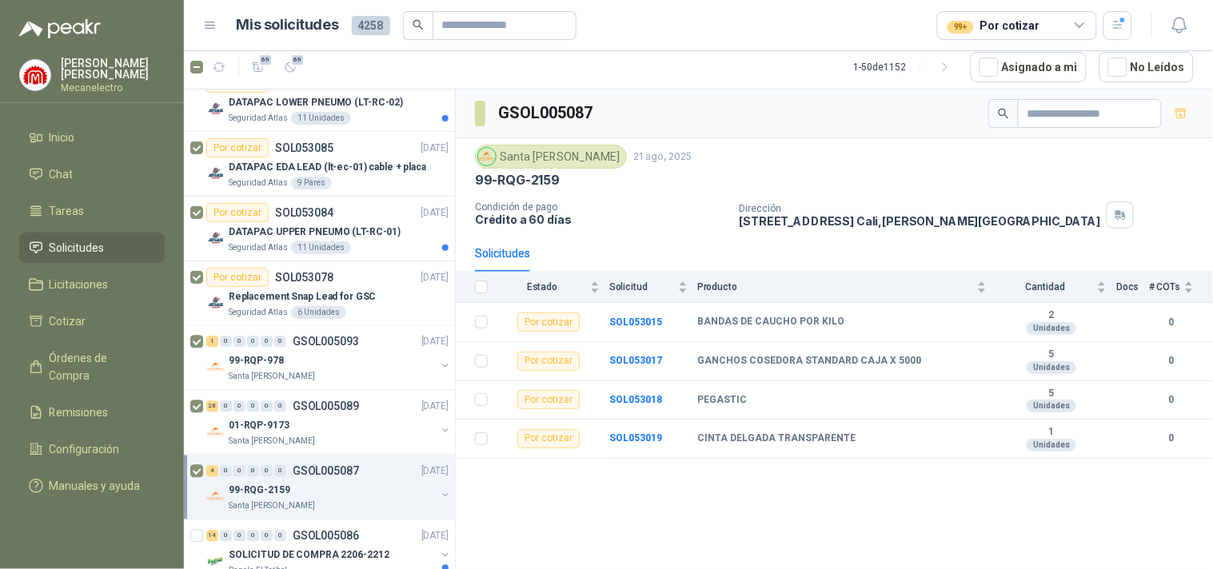
scroll to position [977, 0]
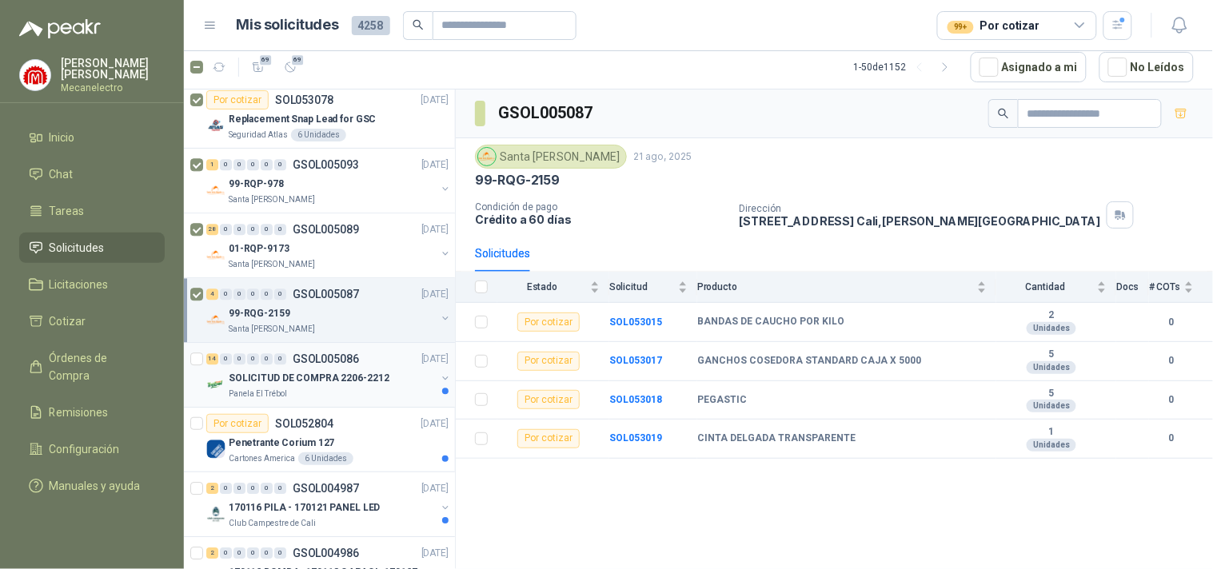
click at [314, 369] on div "SOLICITUD DE COMPRA 2206-2212" at bounding box center [332, 377] width 207 height 19
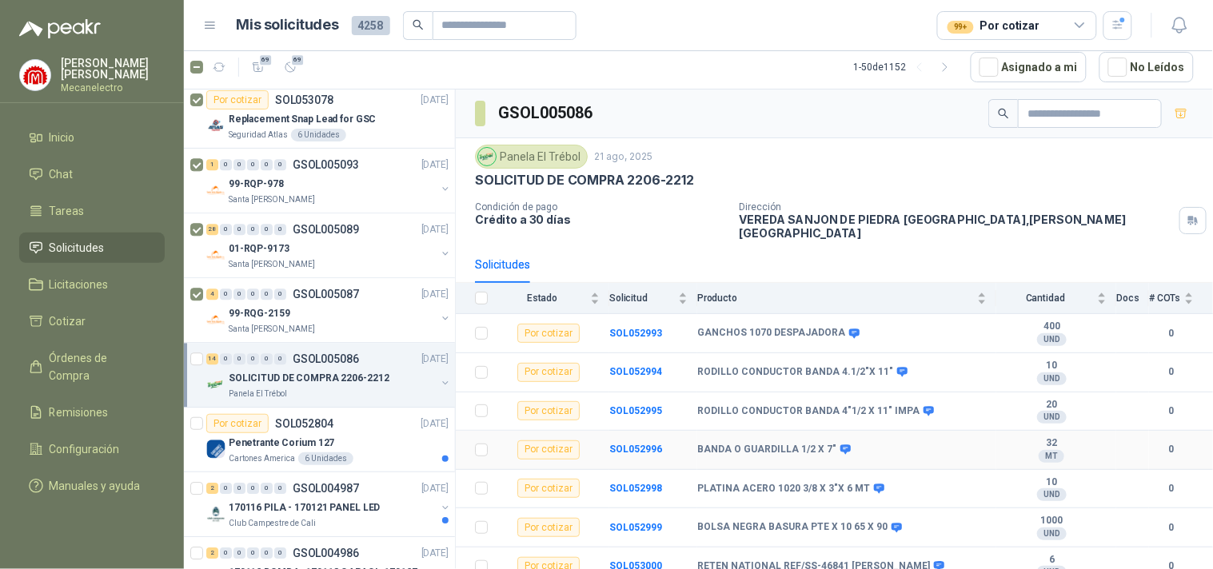
scroll to position [282, 0]
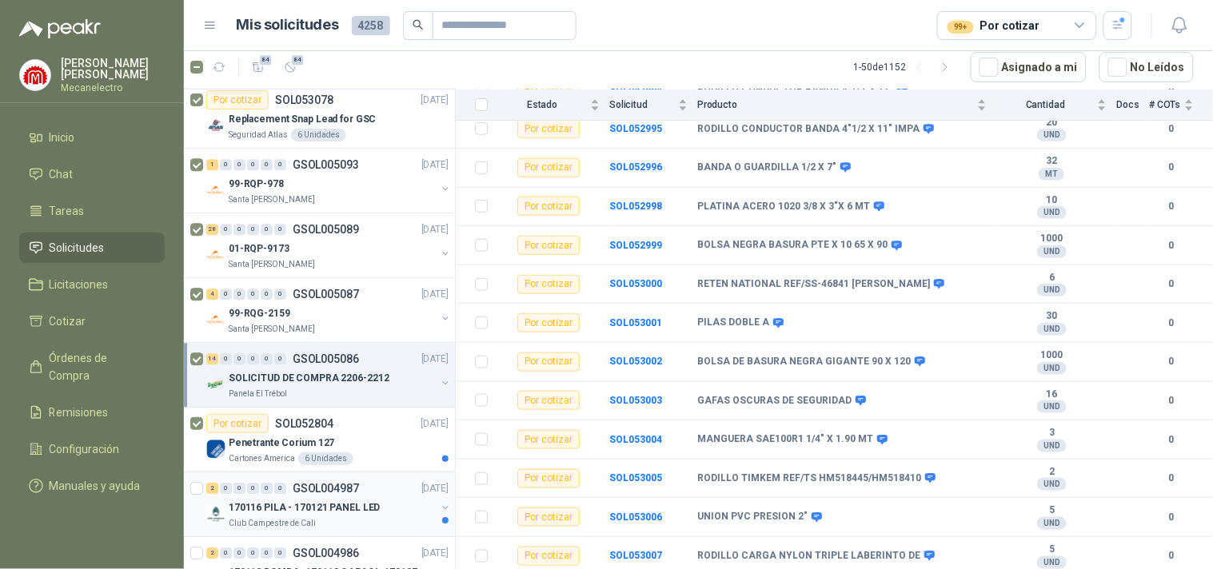
click at [309, 514] on p "170116 PILA - 170121 PANEL LED" at bounding box center [304, 507] width 151 height 15
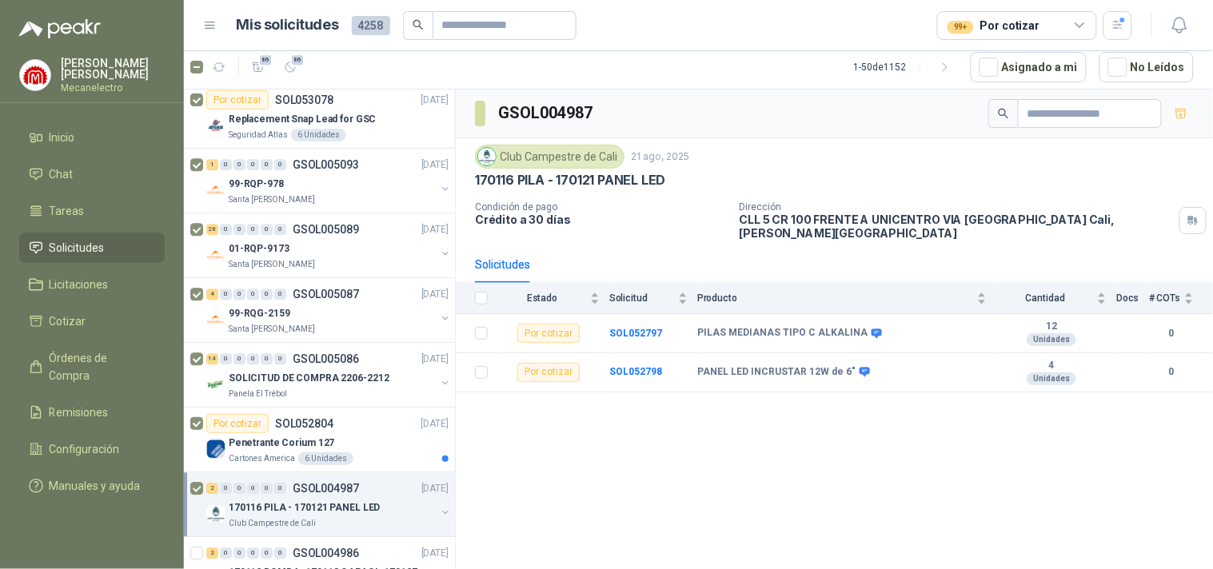
scroll to position [1243, 0]
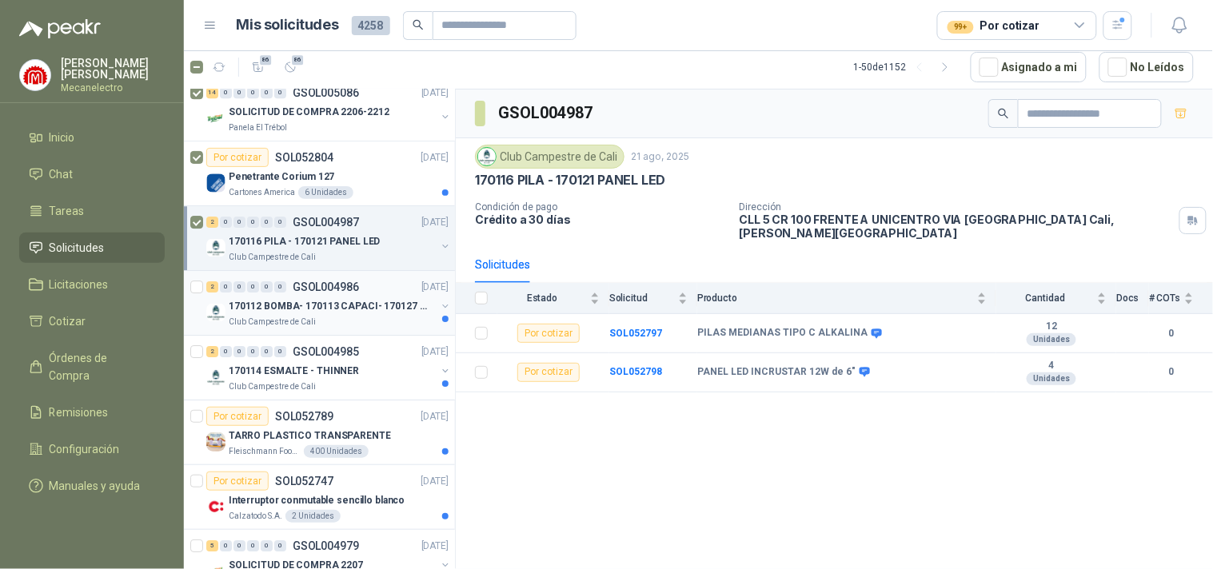
click at [384, 305] on p "170112 BOMBA- 170113 CAPACI- 170127 MOTOR 170119 R" at bounding box center [328, 306] width 199 height 15
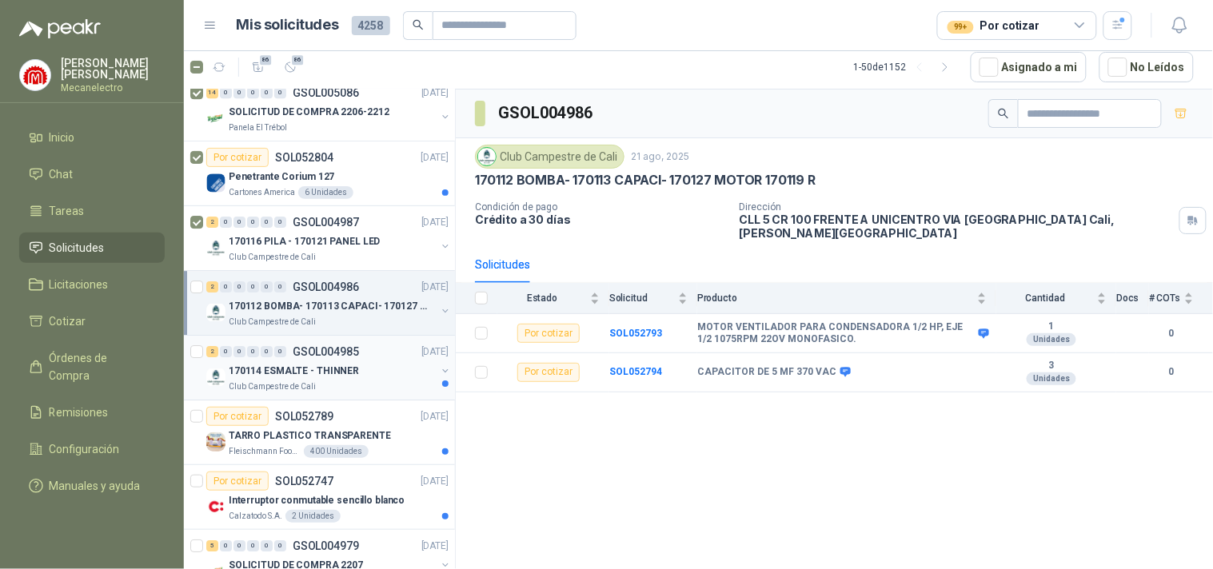
click at [321, 378] on p "170114 ESMALTE - THINNER" at bounding box center [294, 371] width 130 height 15
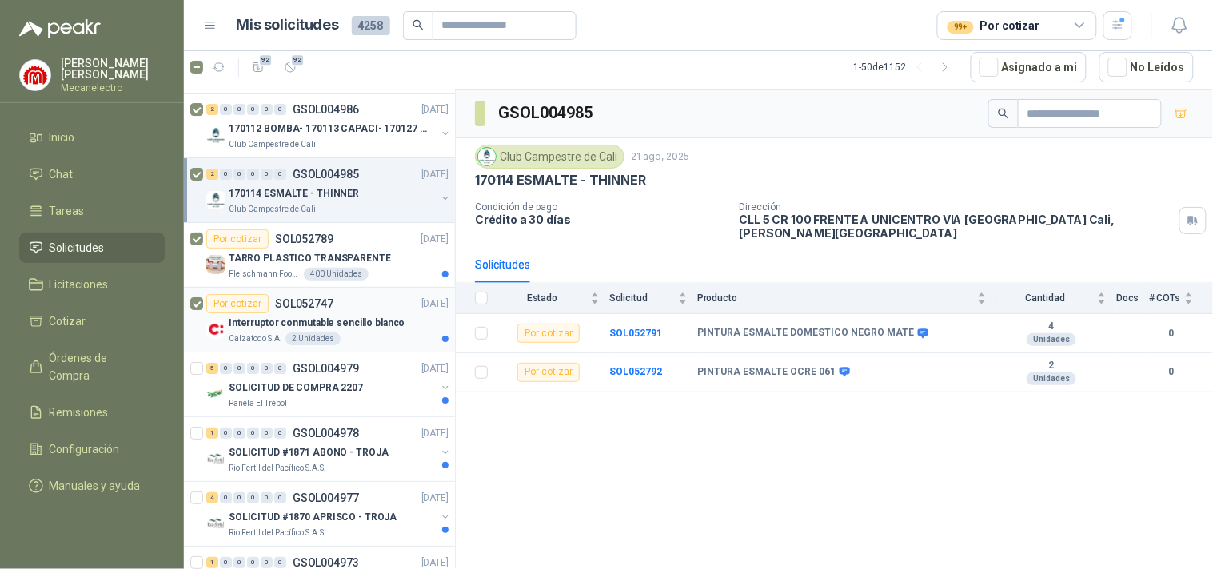
scroll to position [1509, 0]
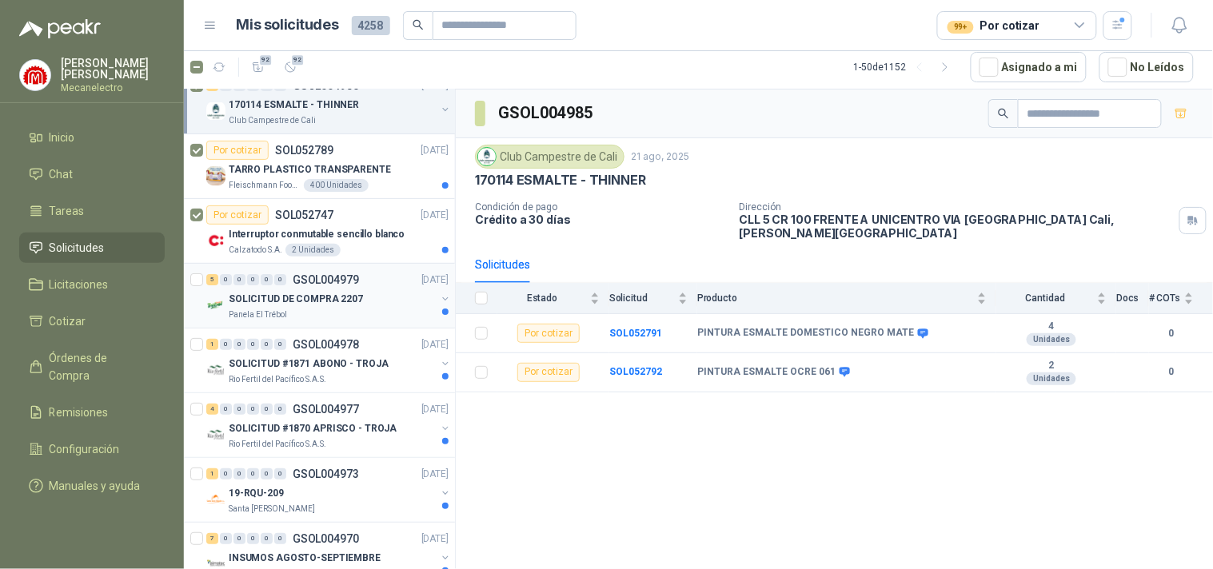
click at [273, 292] on p "SOLICITUD DE COMPRA 2207" at bounding box center [296, 299] width 134 height 15
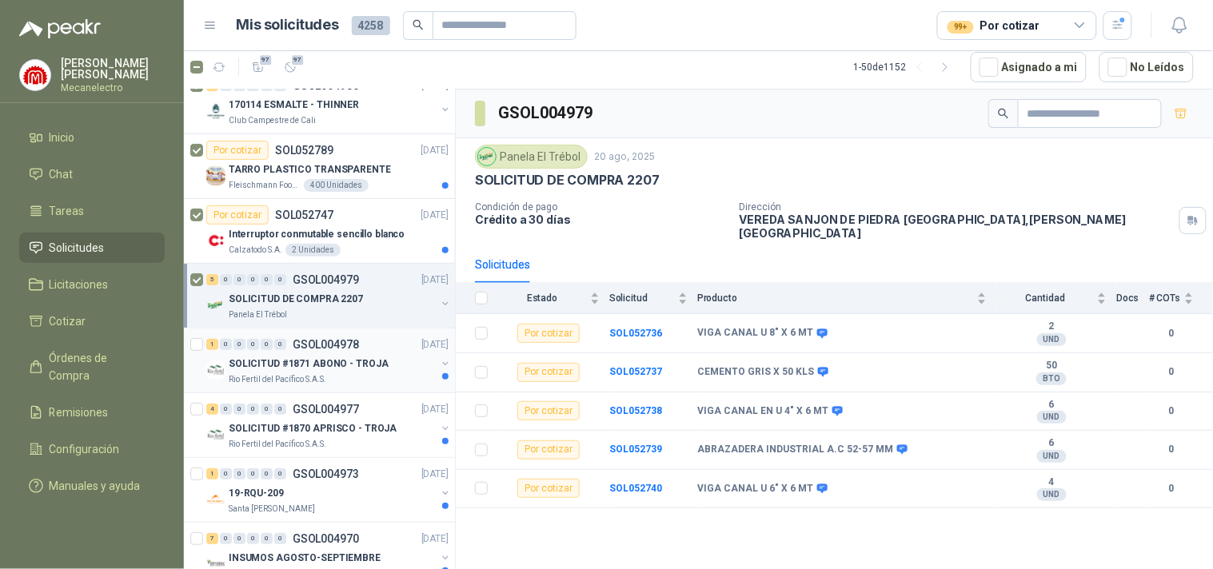
click at [237, 356] on p "SOLICITUD #1871 ABONO - TROJA" at bounding box center [309, 363] width 160 height 15
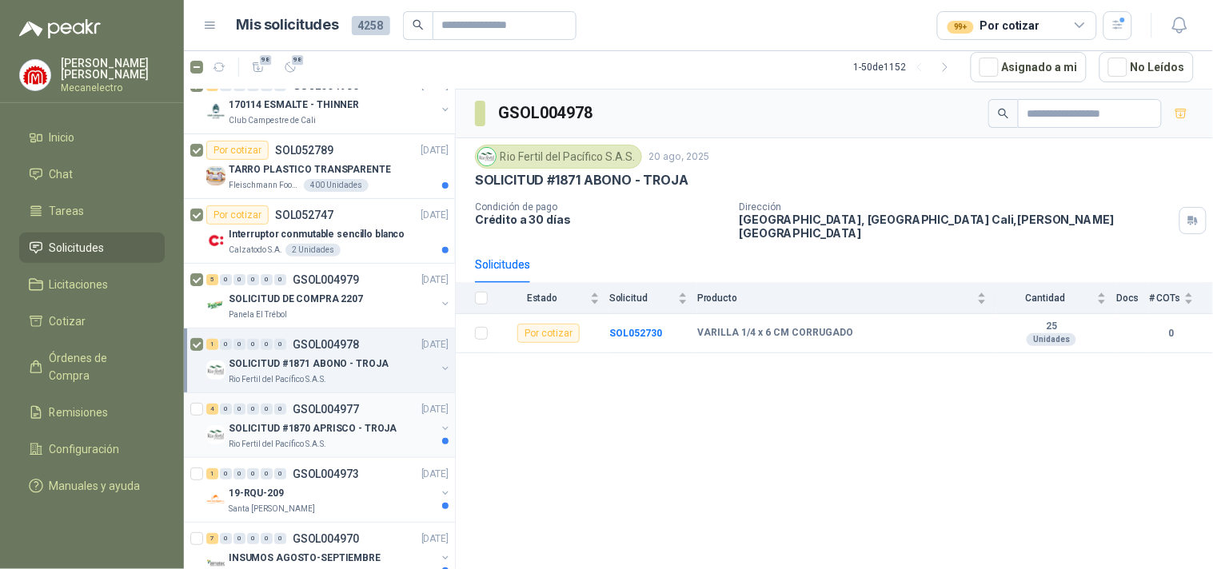
click at [266, 432] on p "SOLICITUD #1870 APRISCO - TROJA" at bounding box center [313, 428] width 168 height 15
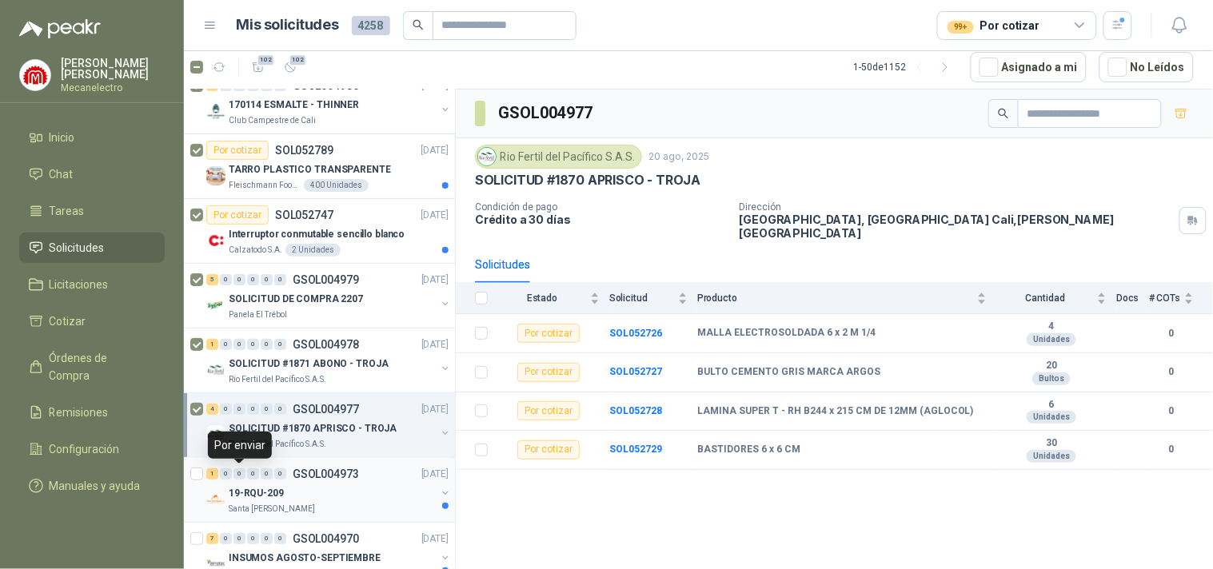
click at [245, 477] on div "1 0 0 0 0 0" at bounding box center [246, 473] width 80 height 11
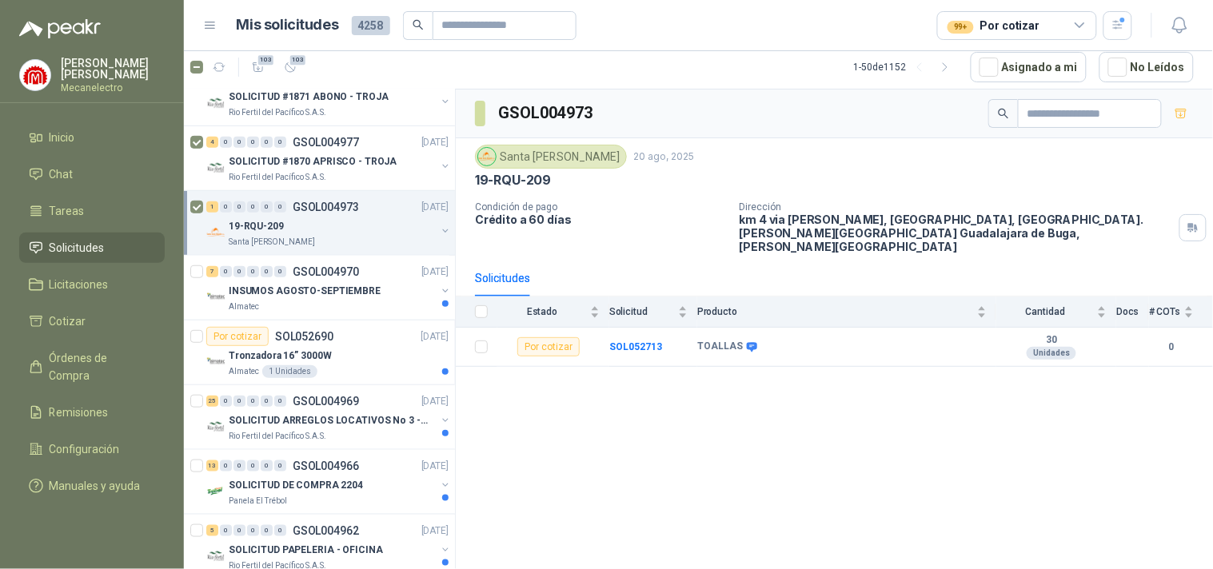
scroll to position [1865, 0]
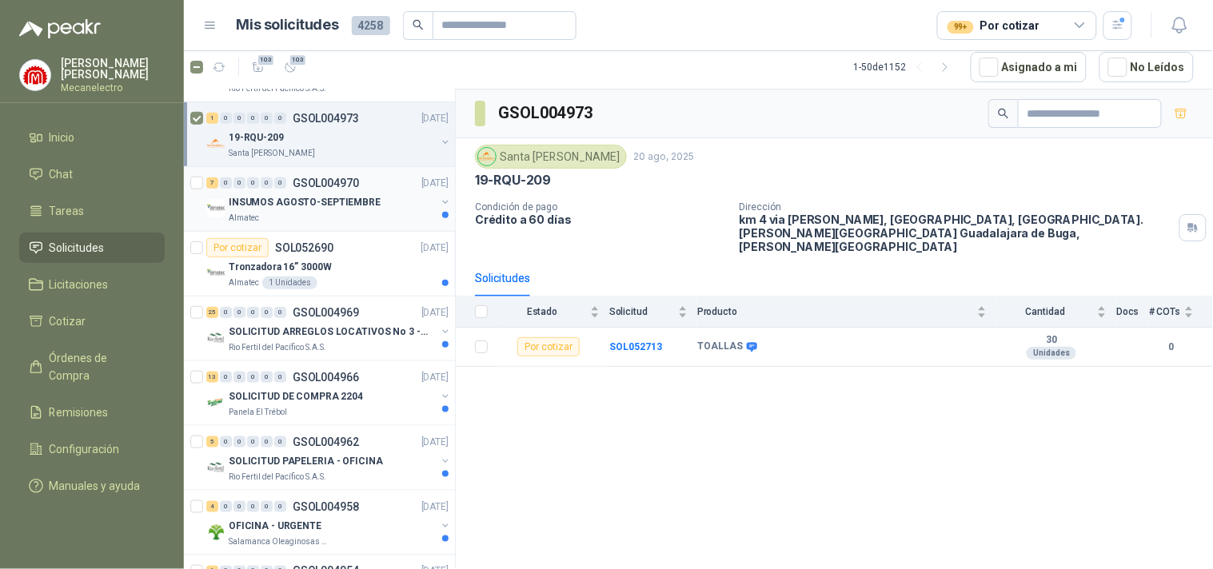
click at [345, 214] on div "Almatec" at bounding box center [332, 218] width 207 height 13
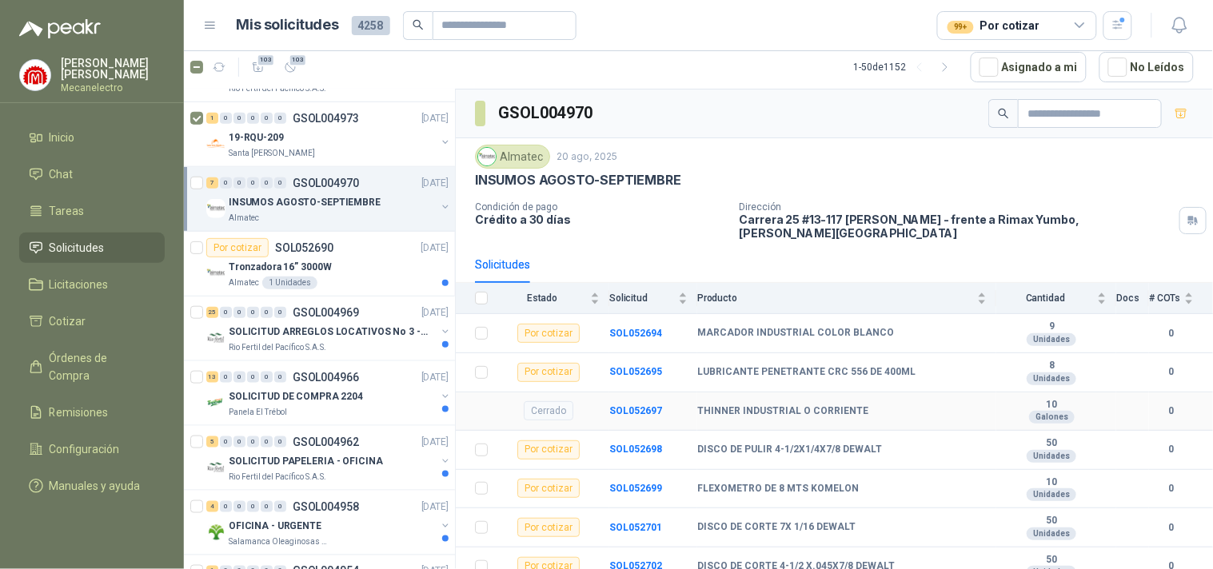
scroll to position [48, 0]
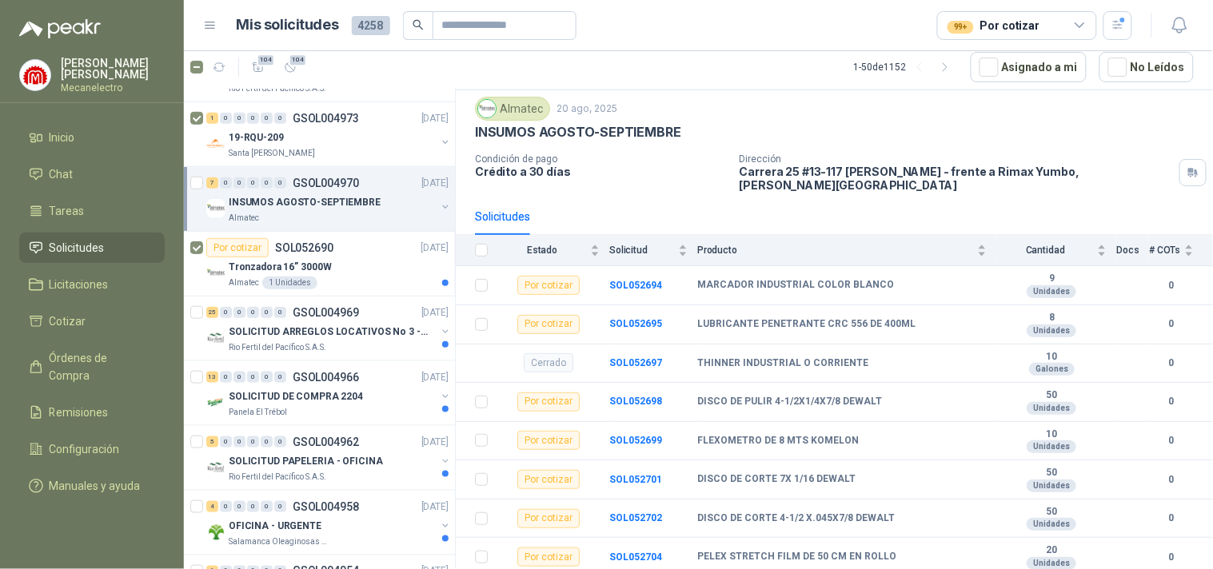
click at [189, 181] on div "7 0 0 0 0 0 GSOL004970 [DATE] INSUMOS AGOSTO-SEPTIEMBRE Almatec" at bounding box center [319, 199] width 271 height 65
click at [337, 275] on div "Tronzadora 16” 3000W" at bounding box center [339, 266] width 220 height 19
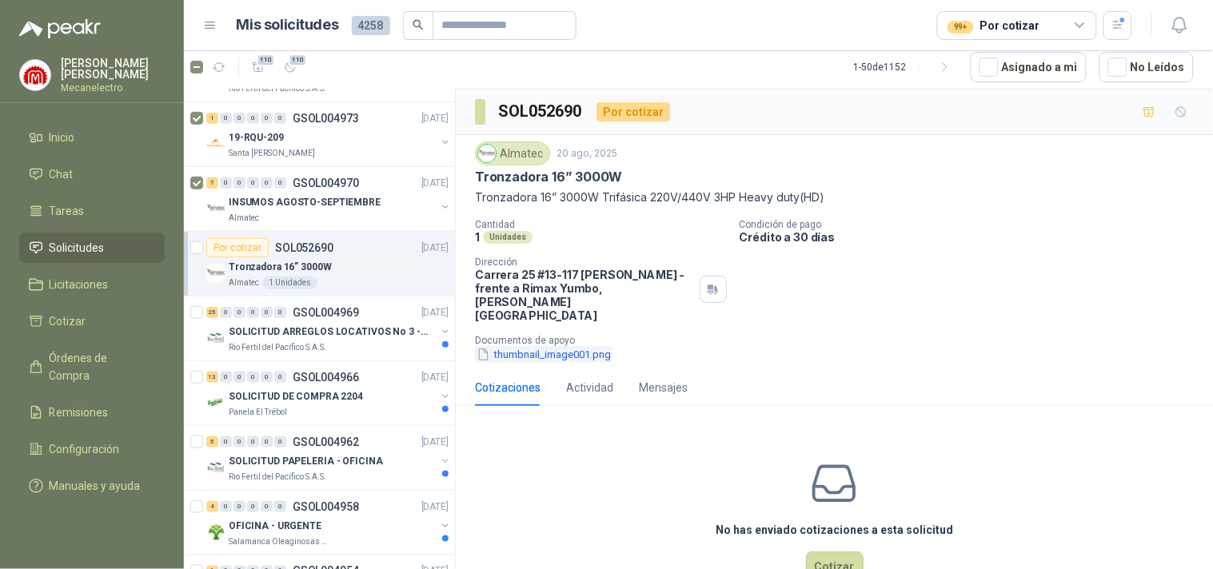
click at [537, 346] on button "thumbnail_image001.png" at bounding box center [543, 354] width 137 height 17
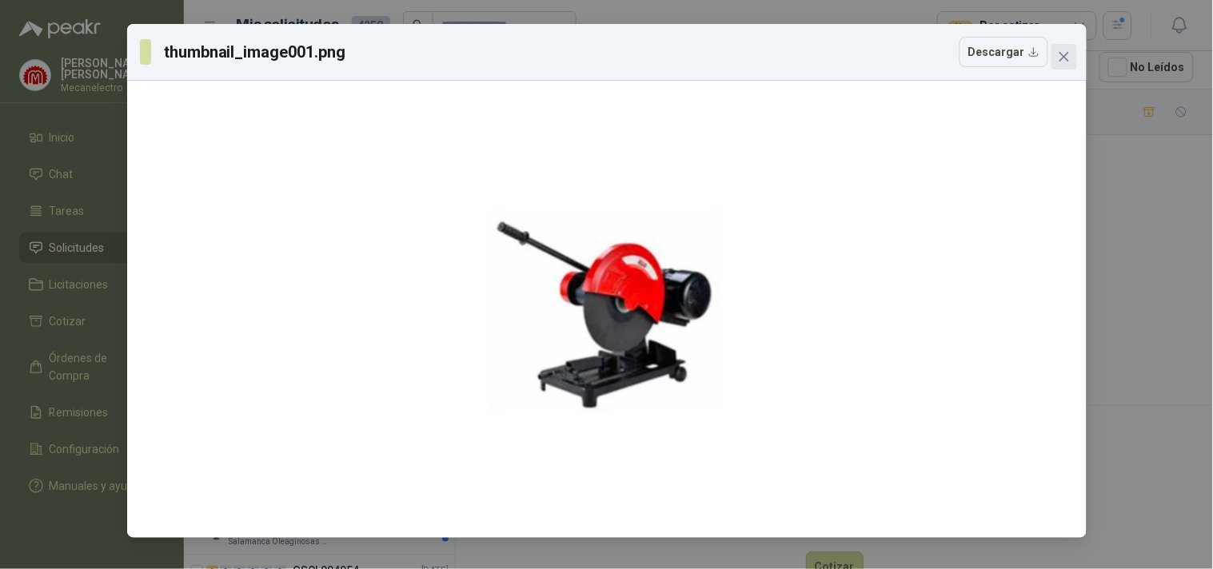
click at [1061, 62] on icon "close" at bounding box center [1063, 56] width 13 height 13
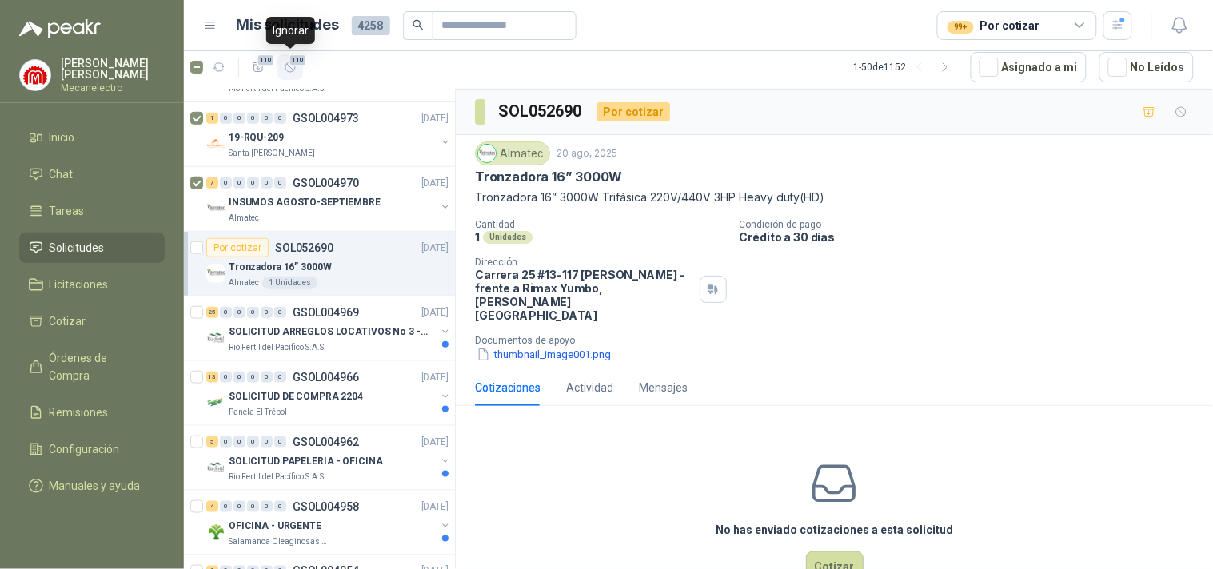
click at [298, 60] on span "110" at bounding box center [297, 60] width 19 height 13
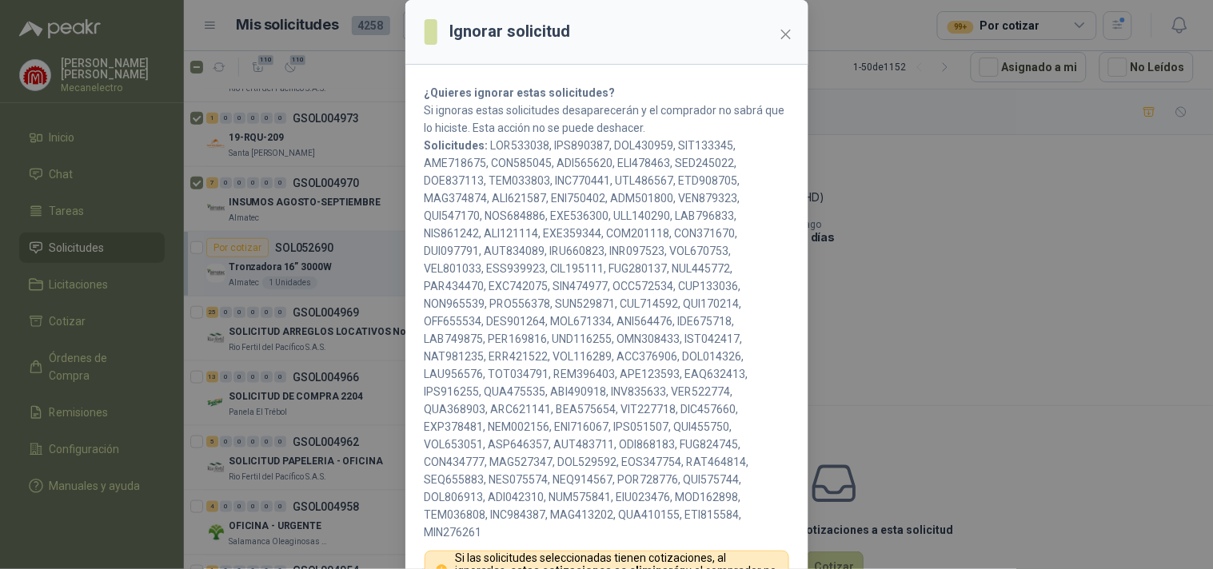
scroll to position [189, 0]
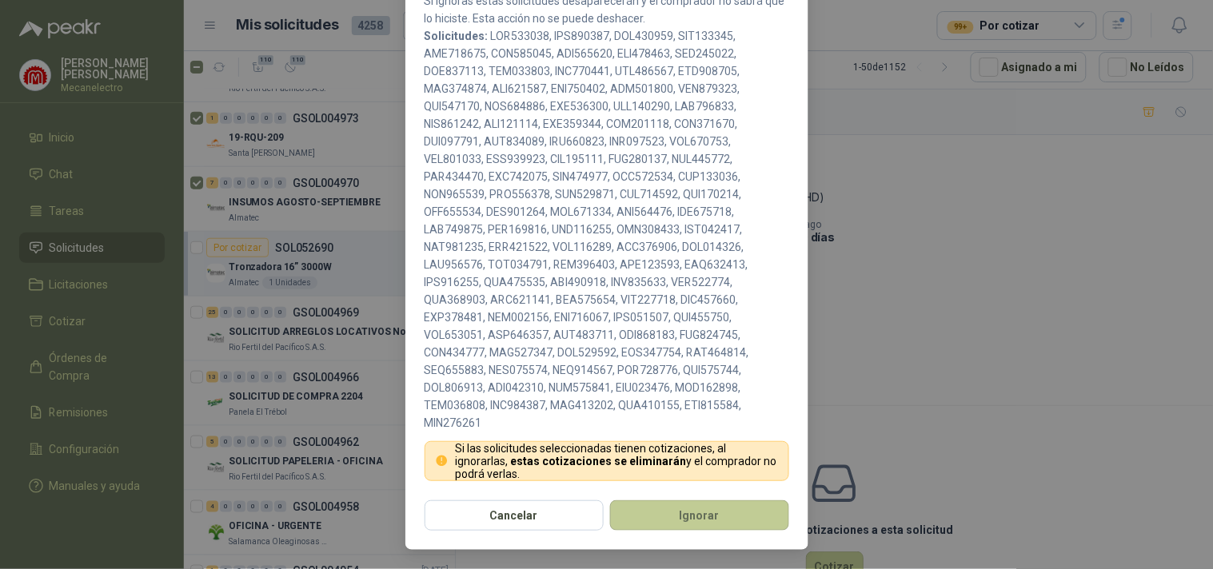
click at [705, 510] on button "Ignorar" at bounding box center [699, 515] width 179 height 30
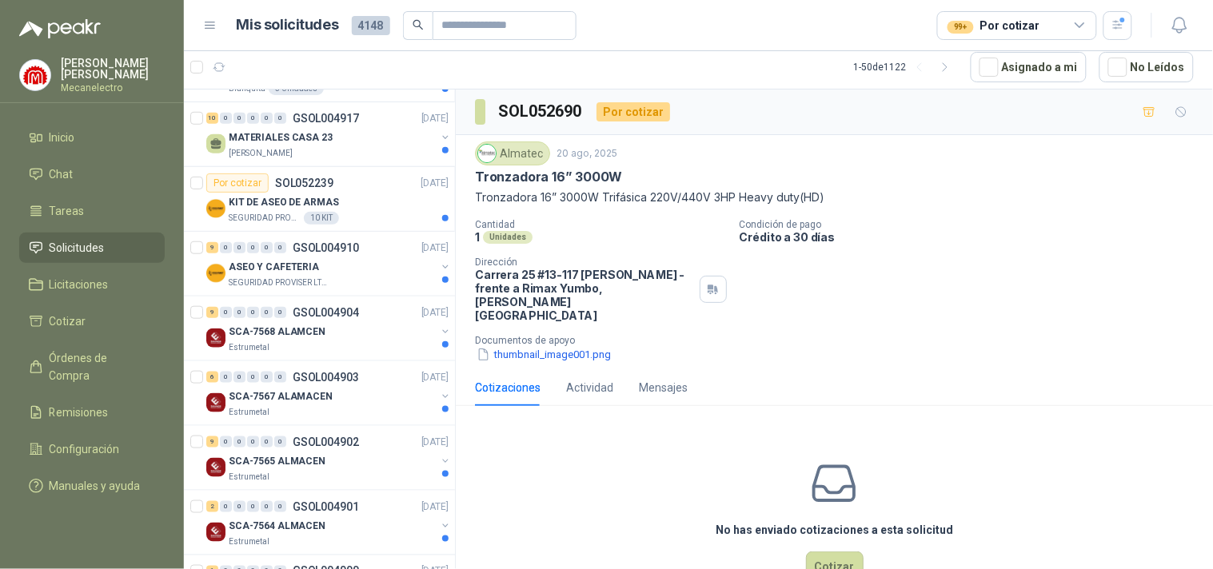
scroll to position [0, 0]
